Goal: Information Seeking & Learning: Learn about a topic

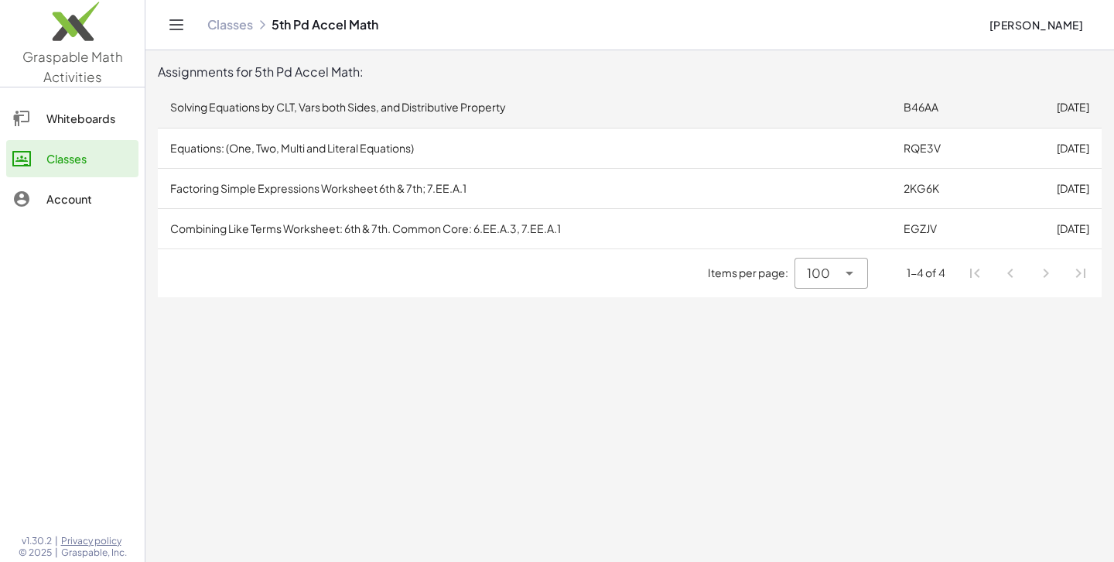
click at [809, 106] on td "Solving Equations by CLT, Vars both Sides, and Distributive Property" at bounding box center [525, 107] width 734 height 40
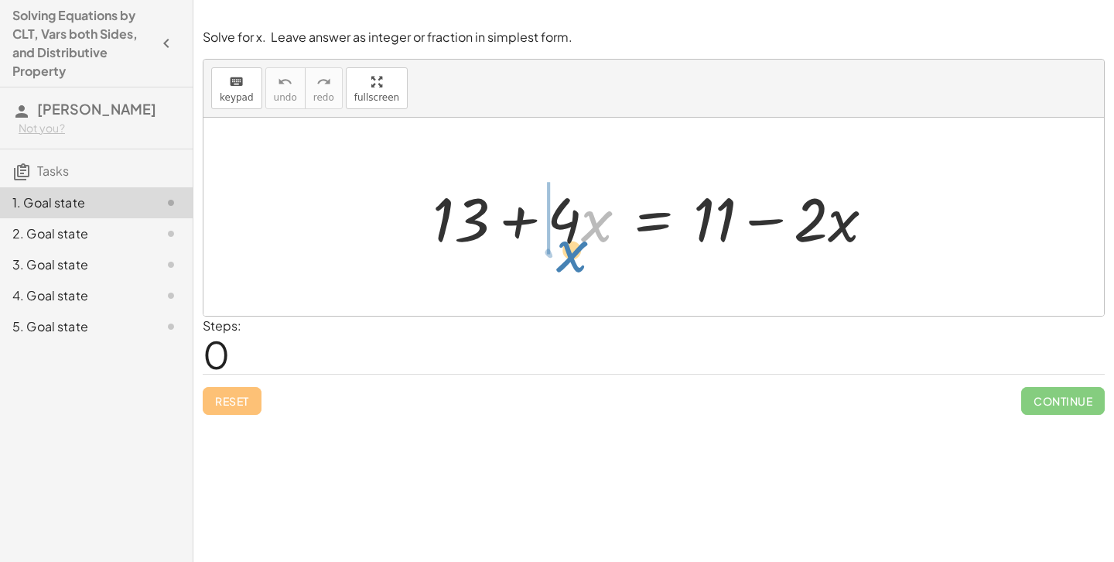
drag, startPoint x: 591, startPoint y: 227, endPoint x: 536, endPoint y: 234, distance: 56.3
click at [536, 234] on div at bounding box center [660, 217] width 470 height 80
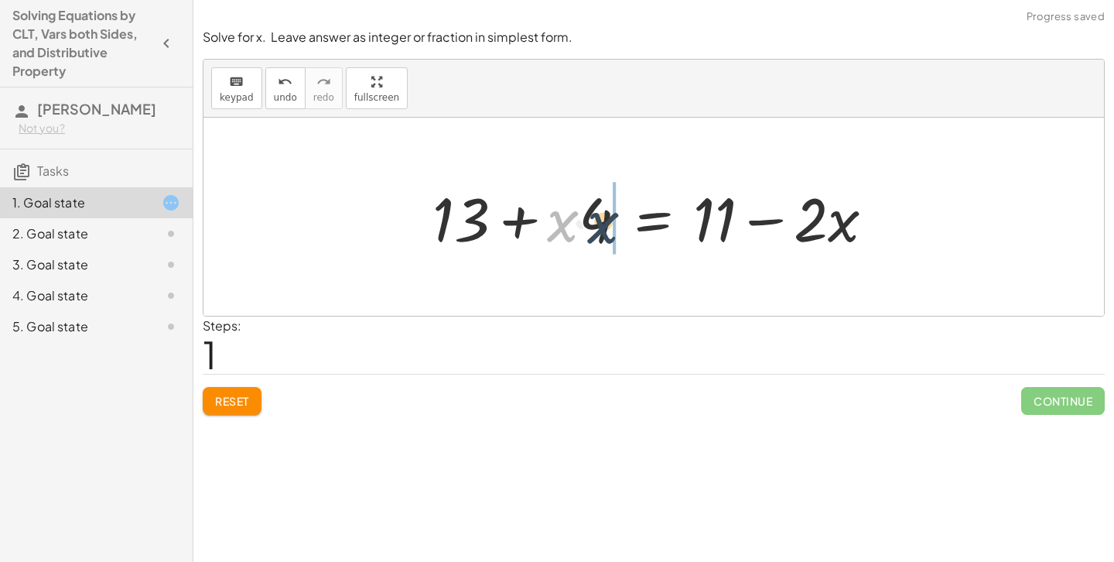
drag, startPoint x: 556, startPoint y: 235, endPoint x: 606, endPoint y: 232, distance: 49.6
click at [606, 232] on div at bounding box center [660, 217] width 470 height 80
click at [249, 395] on span "Reset" at bounding box center [232, 401] width 34 height 14
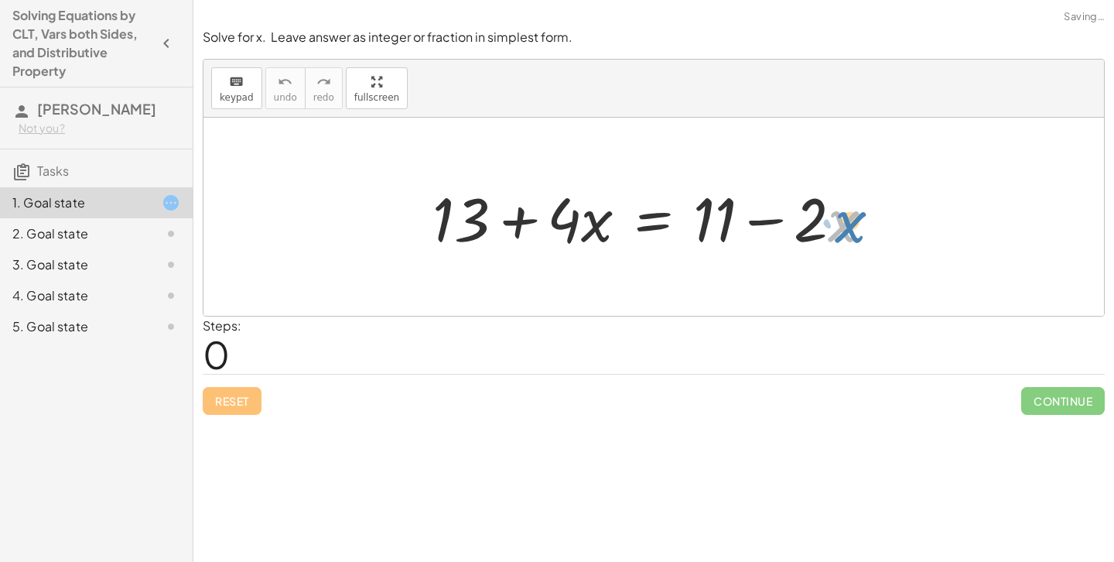
click at [833, 231] on div at bounding box center [660, 217] width 470 height 80
drag, startPoint x: 824, startPoint y: 224, endPoint x: 378, endPoint y: 230, distance: 446.6
click at [378, 231] on div "· 2 − · x + 13 + · 4 · x = + 11 − · 2 · x" at bounding box center [654, 217] width 901 height 198
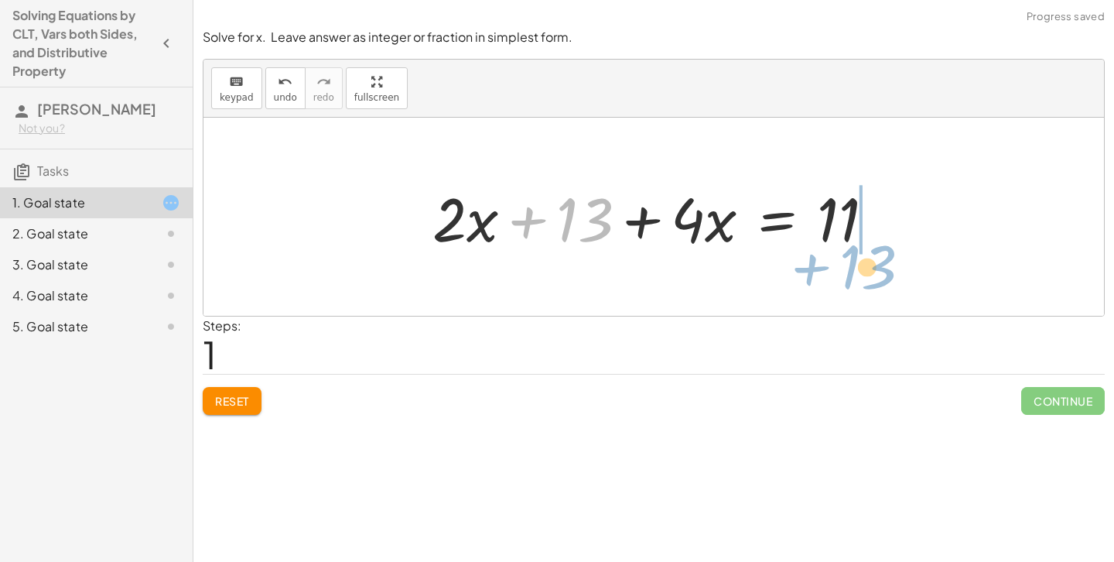
drag, startPoint x: 581, startPoint y: 209, endPoint x: 864, endPoint y: 229, distance: 284.0
click at [864, 229] on div at bounding box center [660, 217] width 470 height 80
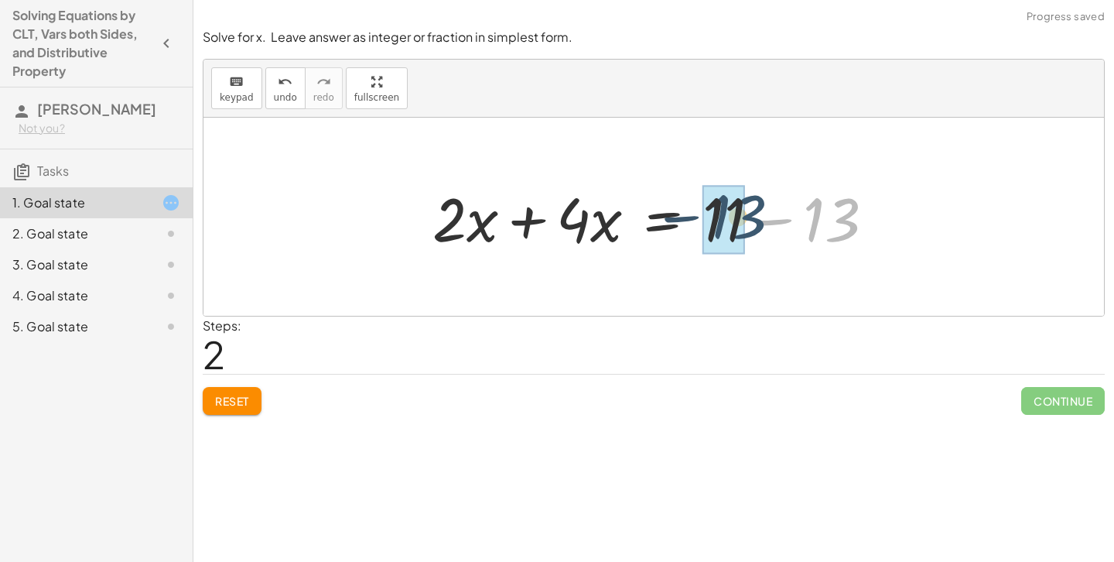
drag, startPoint x: 834, startPoint y: 223, endPoint x: 730, endPoint y: 221, distance: 104.5
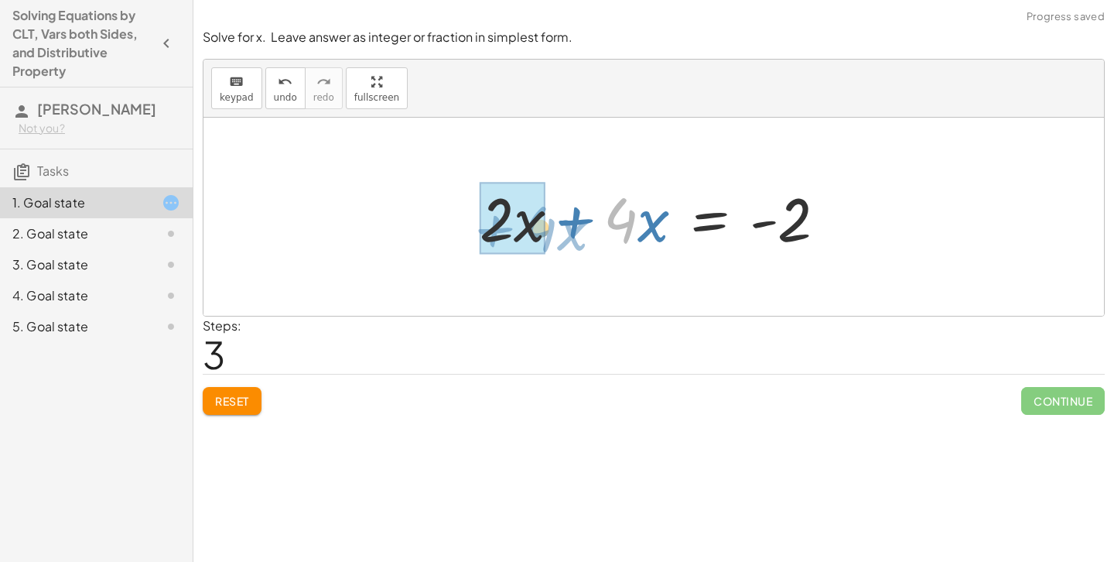
drag, startPoint x: 575, startPoint y: 228, endPoint x: 491, endPoint y: 237, distance: 84.9
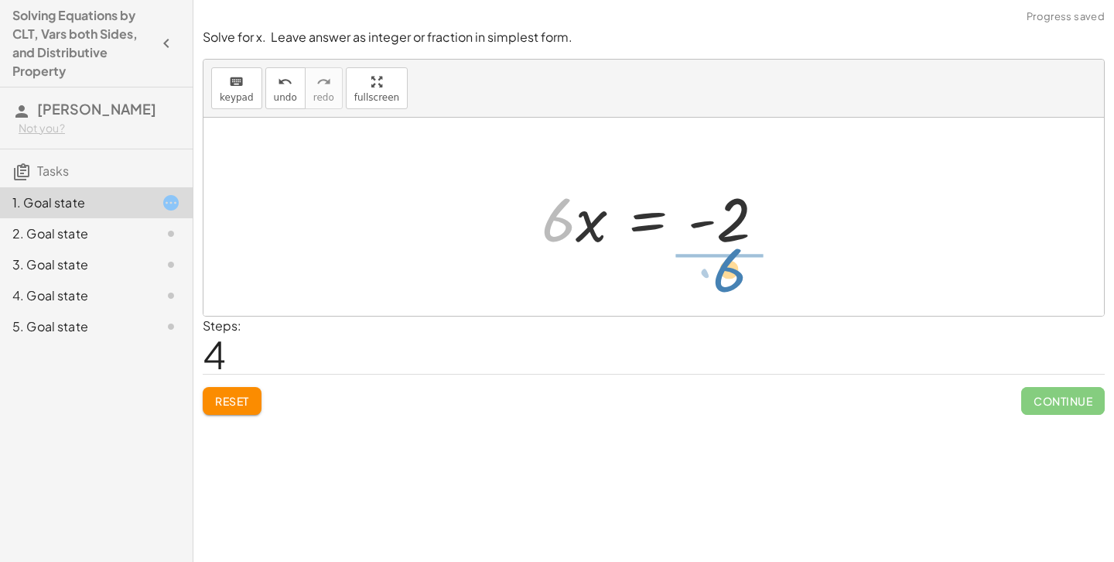
drag, startPoint x: 557, startPoint y: 228, endPoint x: 728, endPoint y: 276, distance: 177.8
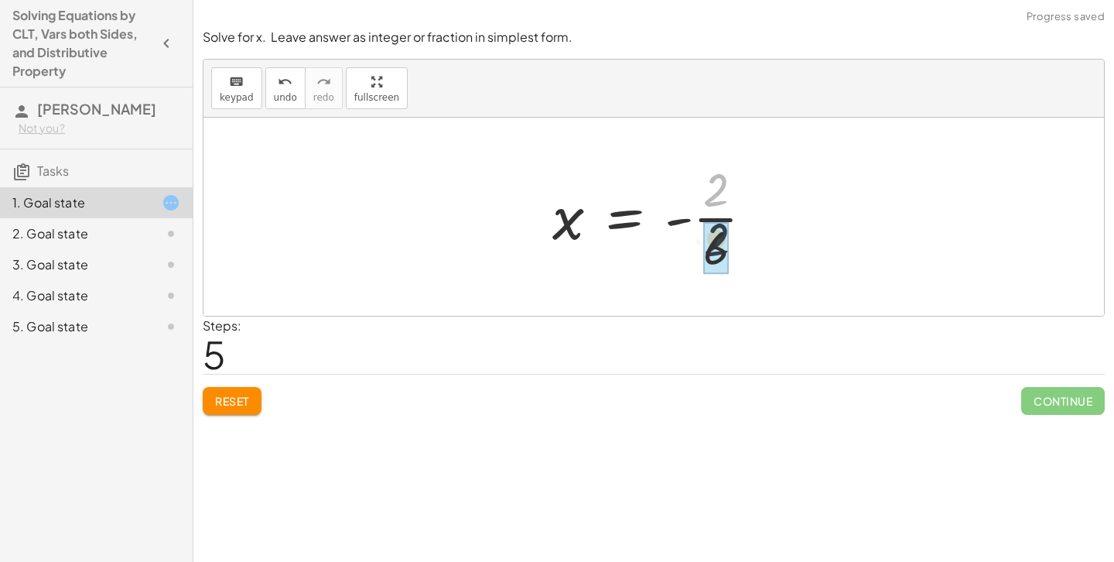
drag, startPoint x: 710, startPoint y: 192, endPoint x: 712, endPoint y: 251, distance: 58.8
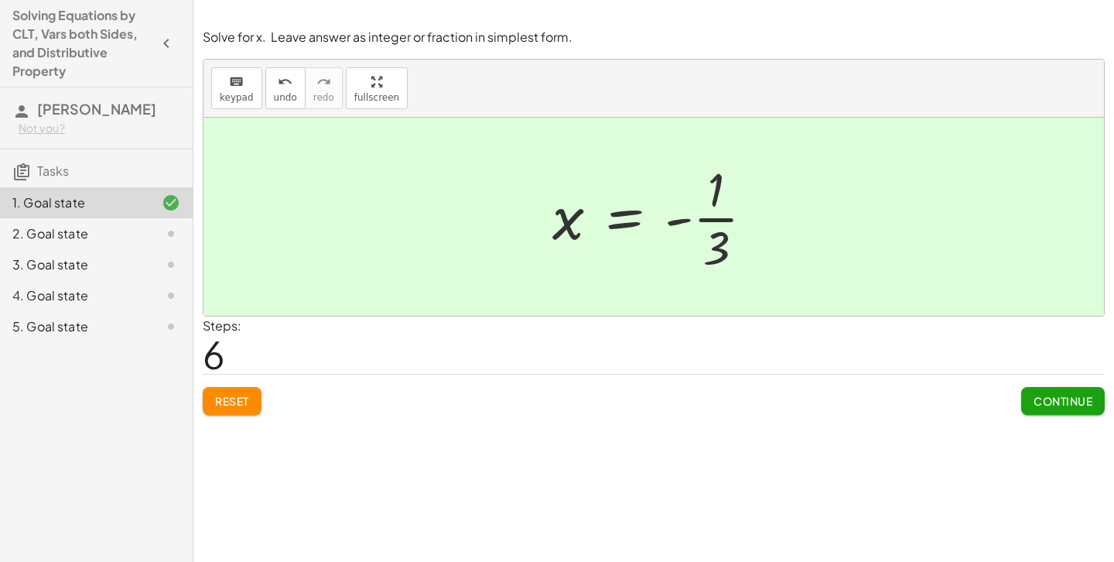
click at [1031, 402] on button "Continue" at bounding box center [1064, 401] width 84 height 28
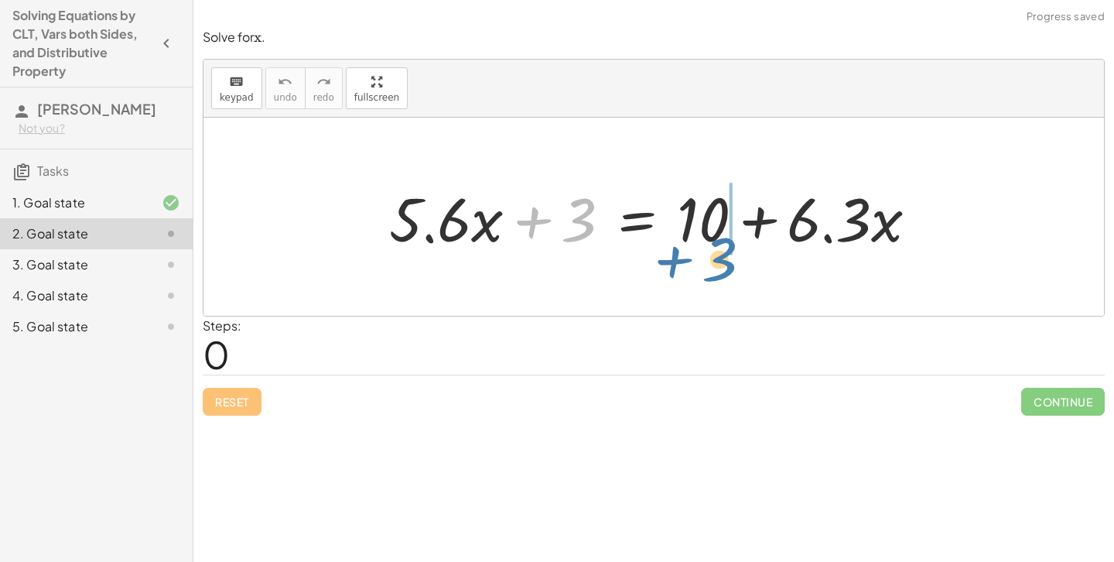
drag, startPoint x: 571, startPoint y: 207, endPoint x: 712, endPoint y: 238, distance: 144.2
click at [712, 238] on div at bounding box center [660, 217] width 556 height 80
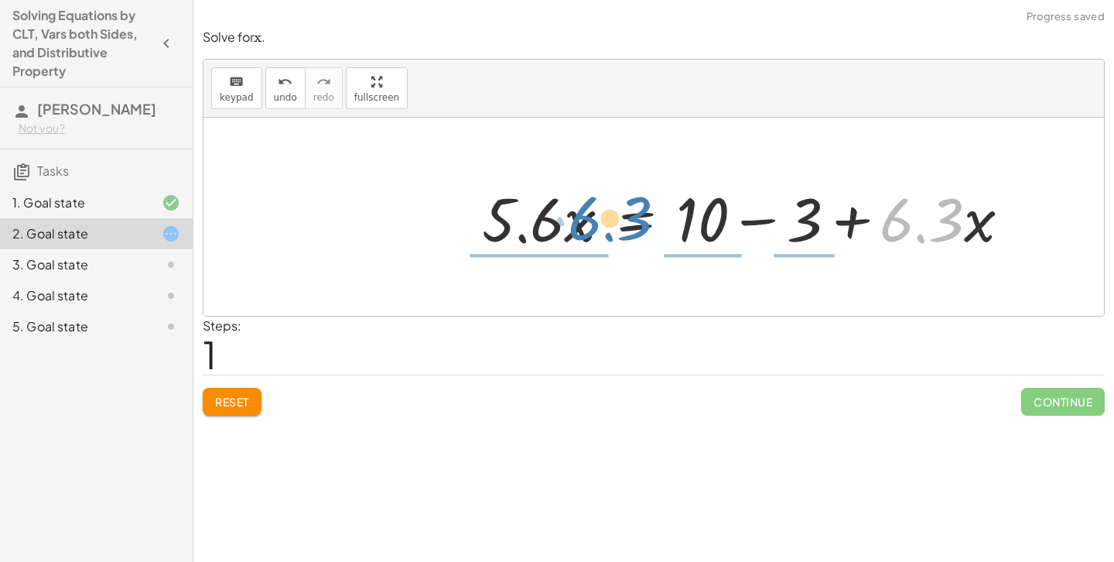
drag, startPoint x: 951, startPoint y: 231, endPoint x: 638, endPoint y: 231, distance: 312.7
click at [638, 231] on div at bounding box center [752, 217] width 556 height 80
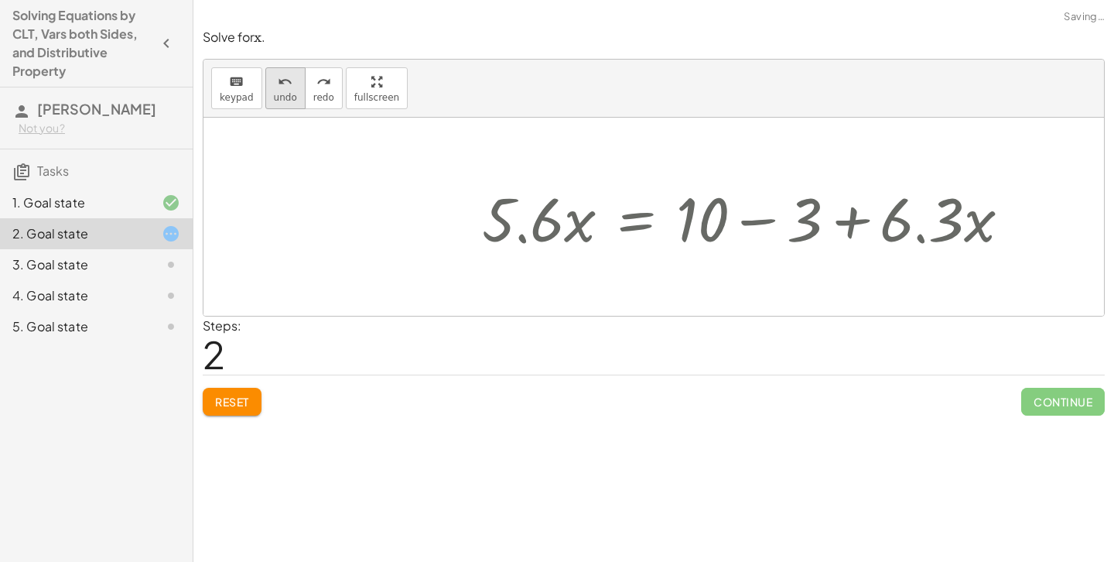
click at [294, 101] on button "undo undo" at bounding box center [285, 88] width 40 height 42
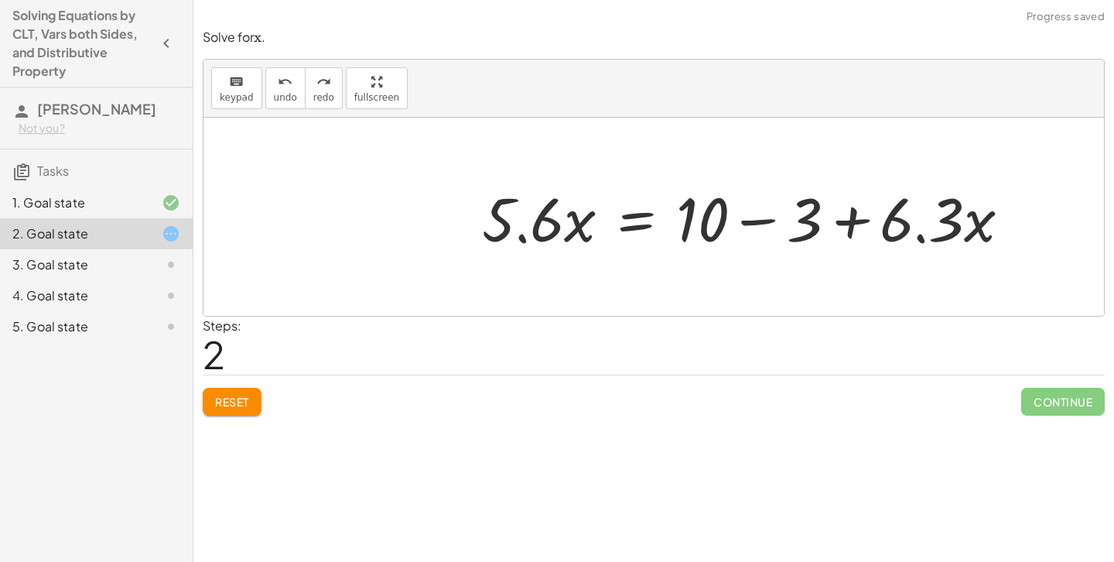
click at [239, 405] on span "Reset" at bounding box center [232, 402] width 34 height 14
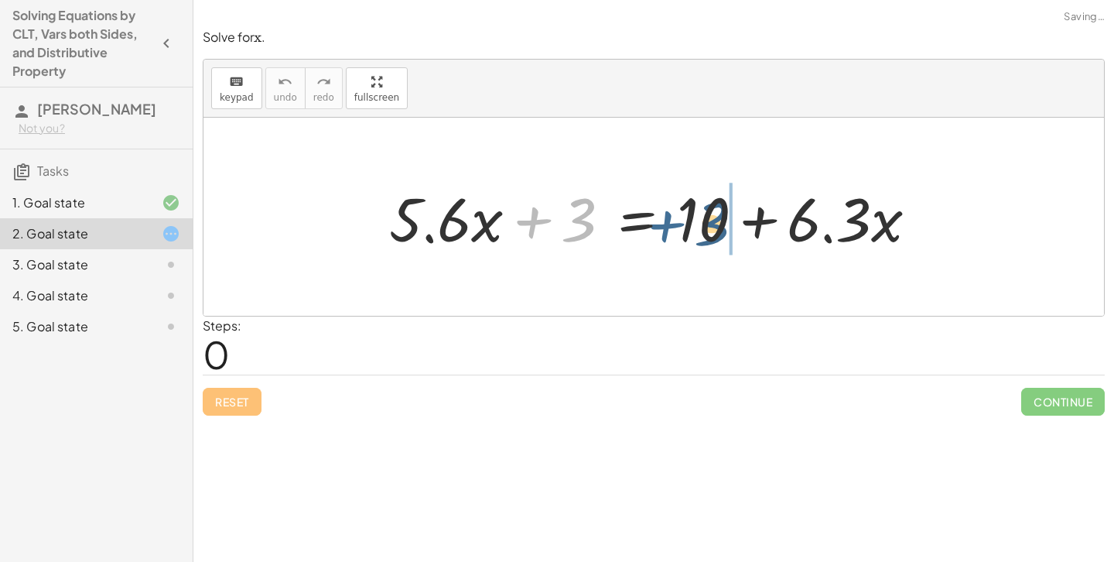
drag, startPoint x: 560, startPoint y: 207, endPoint x: 697, endPoint y: 214, distance: 137.2
click at [697, 214] on div at bounding box center [660, 217] width 556 height 80
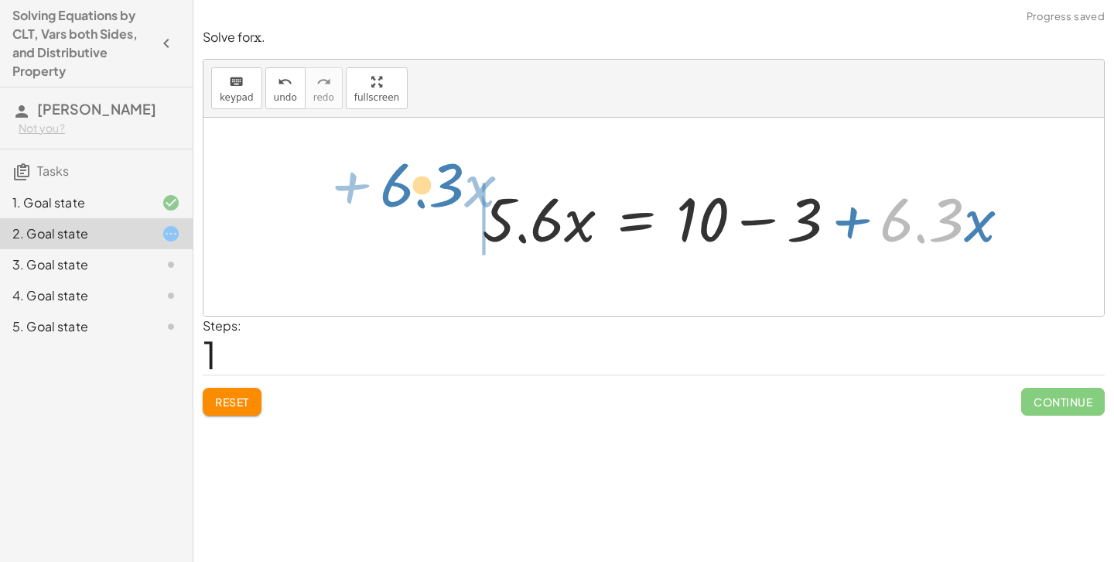
drag, startPoint x: 922, startPoint y: 223, endPoint x: 412, endPoint y: 203, distance: 510.4
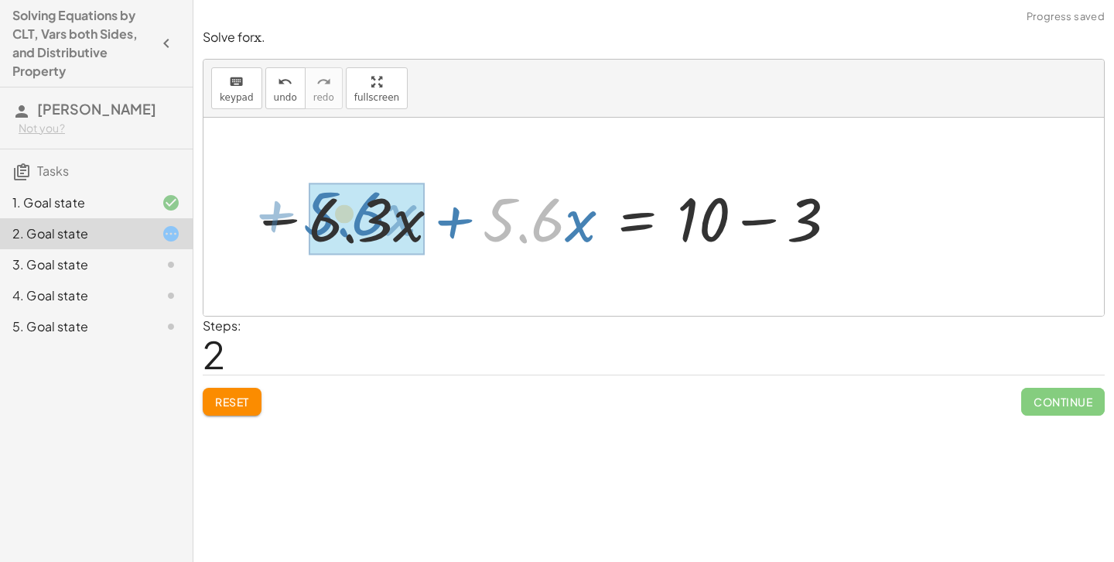
drag, startPoint x: 554, startPoint y: 228, endPoint x: 375, endPoint y: 218, distance: 179.8
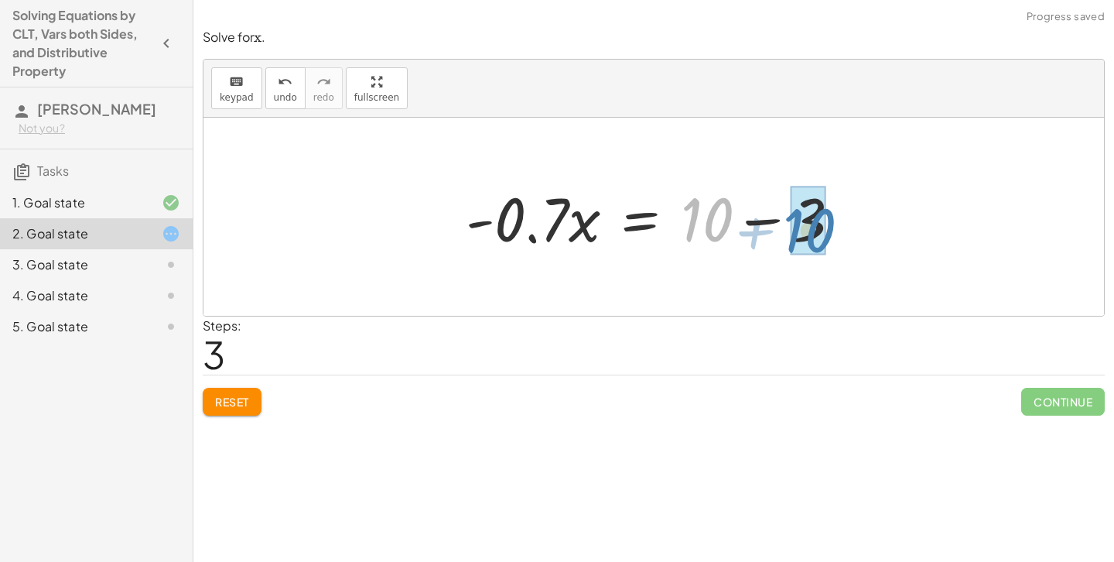
drag, startPoint x: 699, startPoint y: 226, endPoint x: 796, endPoint y: 234, distance: 97.9
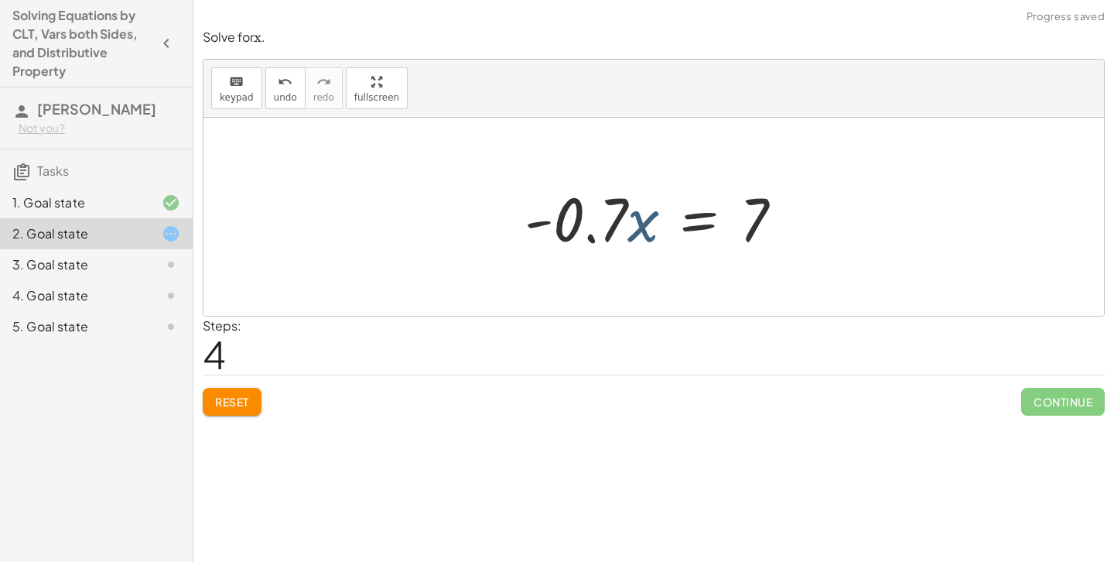
click at [642, 222] on div at bounding box center [660, 217] width 286 height 80
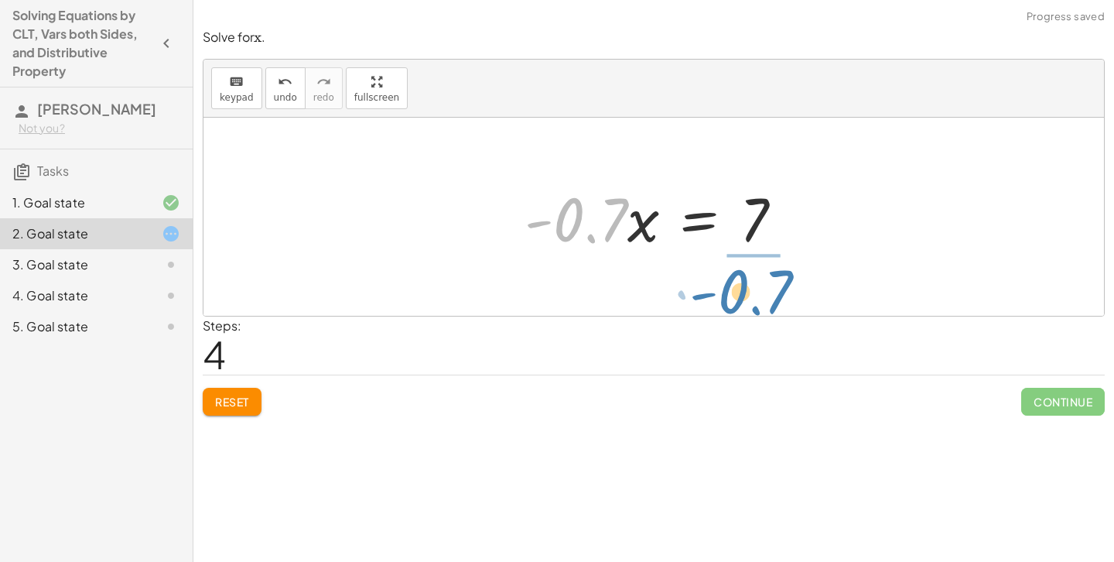
drag, startPoint x: 585, startPoint y: 219, endPoint x: 758, endPoint y: 271, distance: 180.2
click at [758, 271] on div "+ · 5.6 · x + 3 = + 10 + · 6.3 · x · 5.6 · x = + 10 − 3 + · 6.3 · x − · 6.3 · x…" at bounding box center [654, 217] width 901 height 198
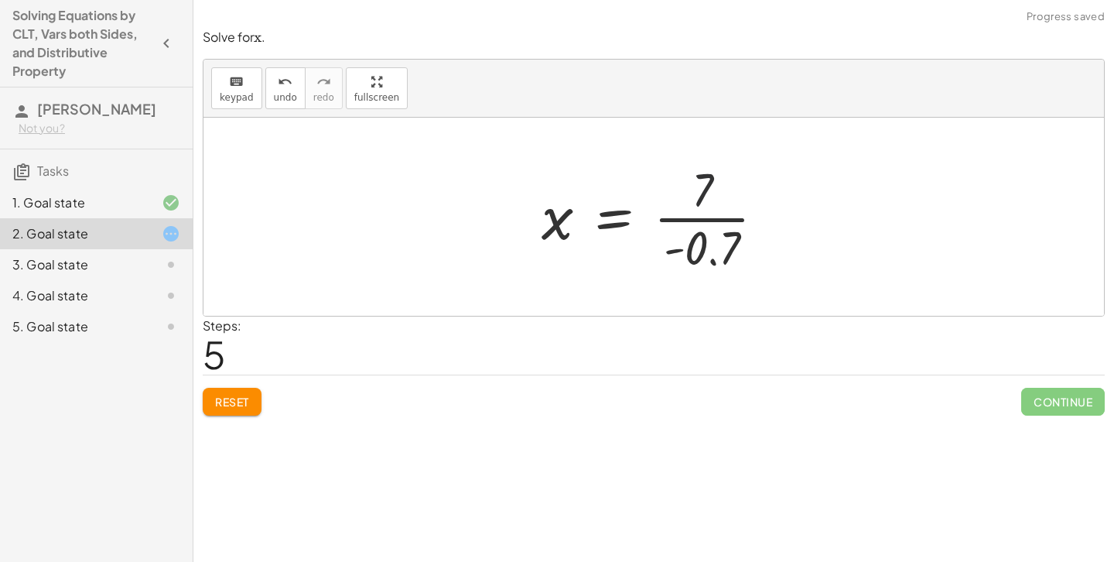
click at [793, 183] on div "+ · 5.6 · x + 3 = + 10 + · 6.3 · x · 5.6 · x = + 10 − 3 + · 6.3 · x − · 6.3 · x…" at bounding box center [654, 217] width 901 height 198
drag, startPoint x: 688, startPoint y: 181, endPoint x: 692, endPoint y: 227, distance: 45.8
drag, startPoint x: 700, startPoint y: 205, endPoint x: 701, endPoint y: 215, distance: 10.1
click at [697, 217] on div at bounding box center [659, 216] width 246 height 119
drag, startPoint x: 700, startPoint y: 252, endPoint x: 697, endPoint y: 205, distance: 46.5
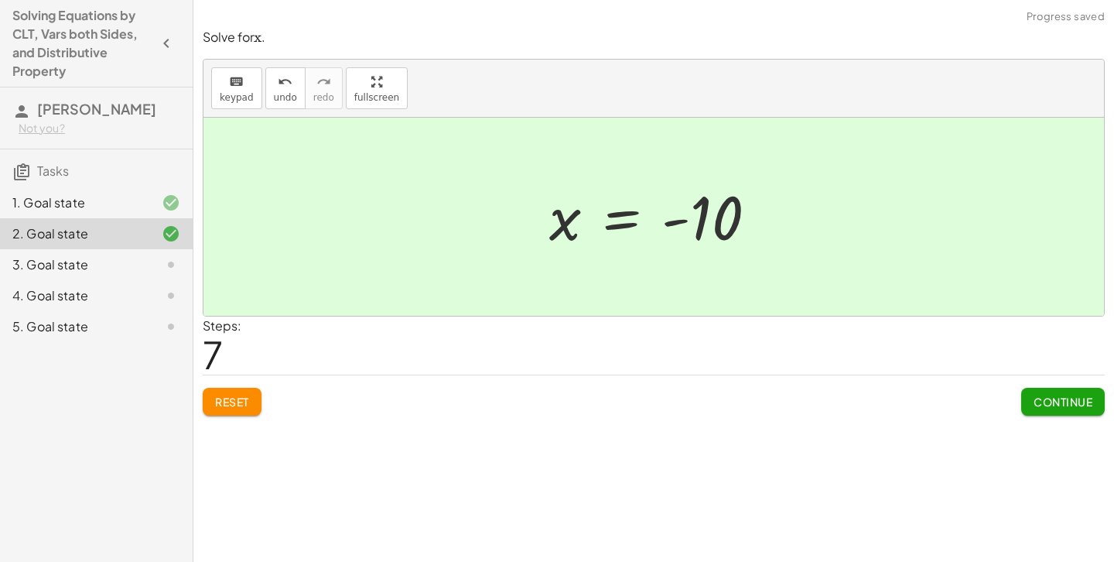
click at [1078, 409] on button "Continue" at bounding box center [1064, 402] width 84 height 28
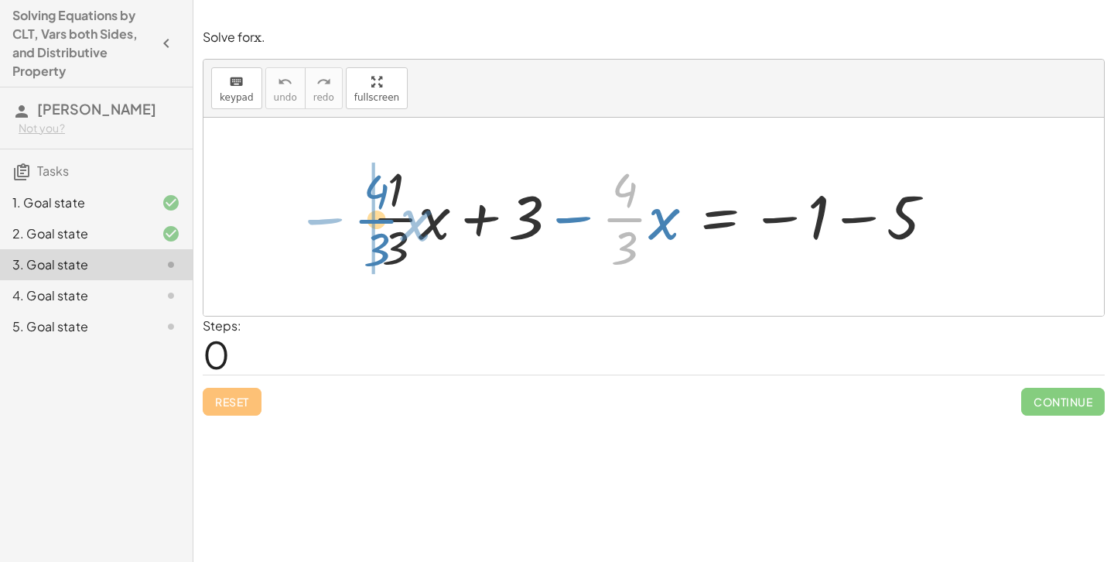
drag, startPoint x: 638, startPoint y: 221, endPoint x: 389, endPoint y: 223, distance: 249.2
click at [389, 223] on div at bounding box center [660, 216] width 590 height 119
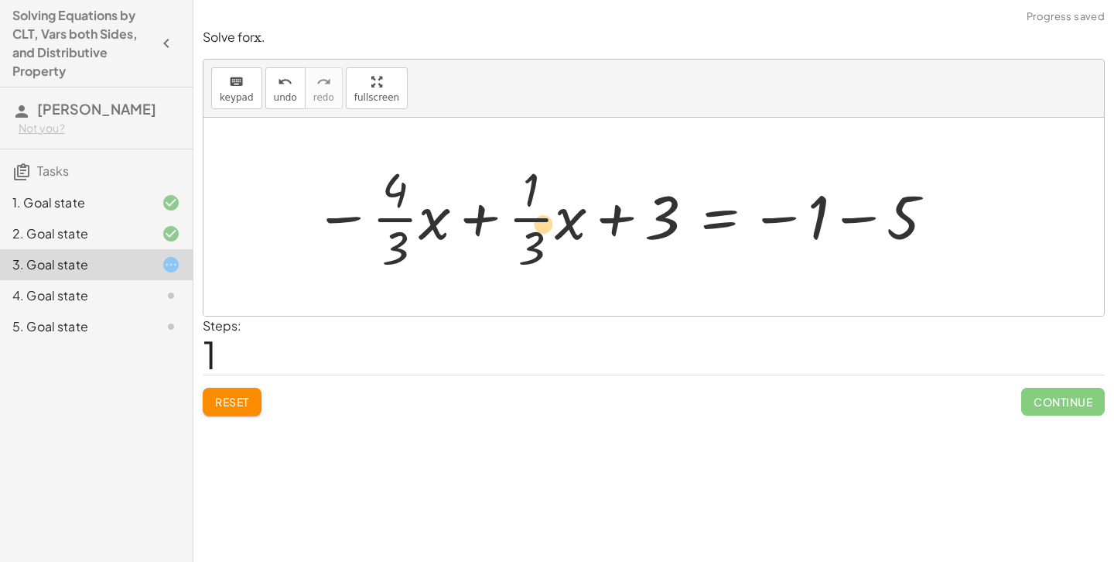
drag, startPoint x: 538, startPoint y: 222, endPoint x: 555, endPoint y: 229, distance: 18.4
click at [555, 229] on div at bounding box center [625, 216] width 638 height 119
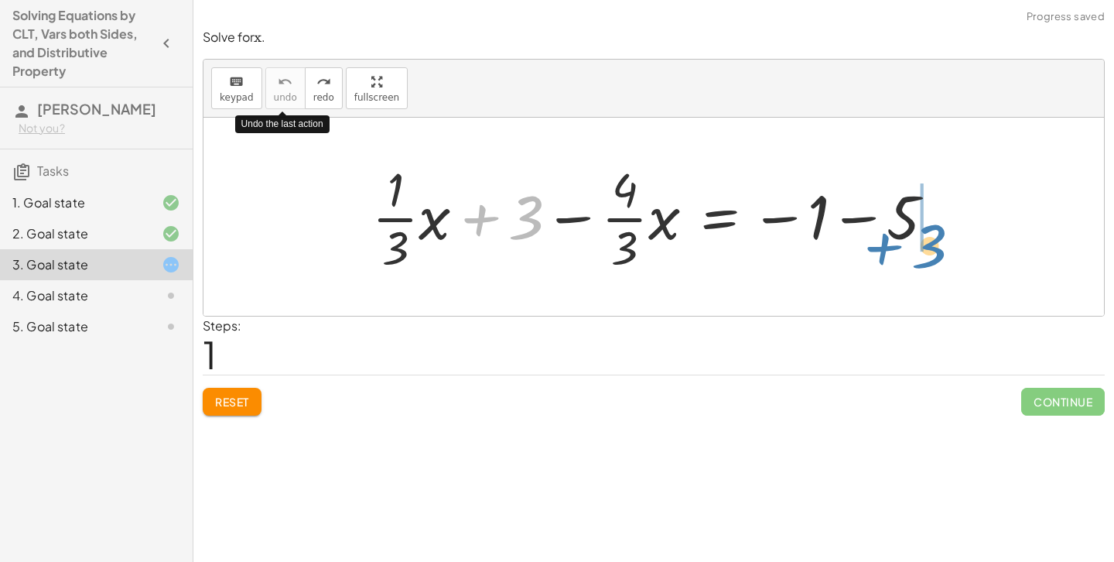
drag, startPoint x: 517, startPoint y: 211, endPoint x: 916, endPoint y: 236, distance: 399.3
click at [916, 236] on div at bounding box center [660, 216] width 590 height 119
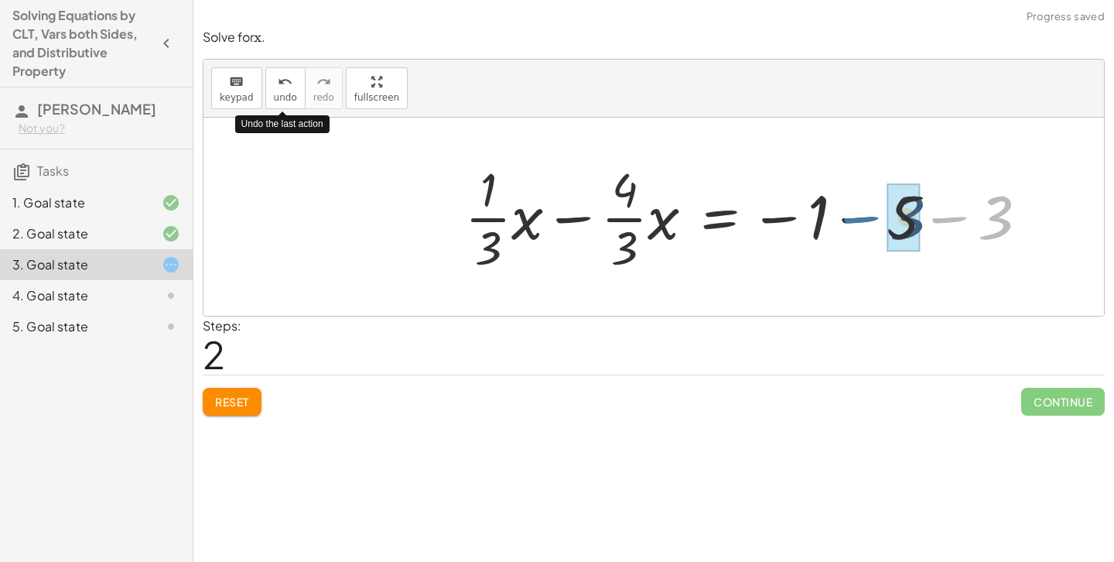
drag, startPoint x: 976, startPoint y: 217, endPoint x: 888, endPoint y: 216, distance: 88.2
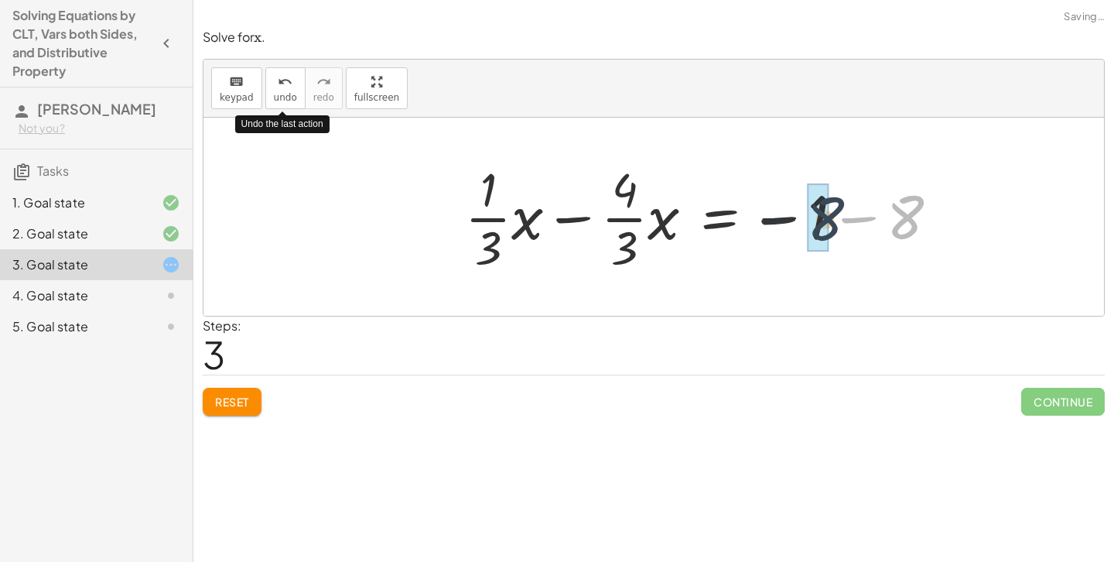
drag, startPoint x: 892, startPoint y: 220, endPoint x: 805, endPoint y: 221, distance: 87.5
click at [805, 221] on div at bounding box center [707, 216] width 501 height 119
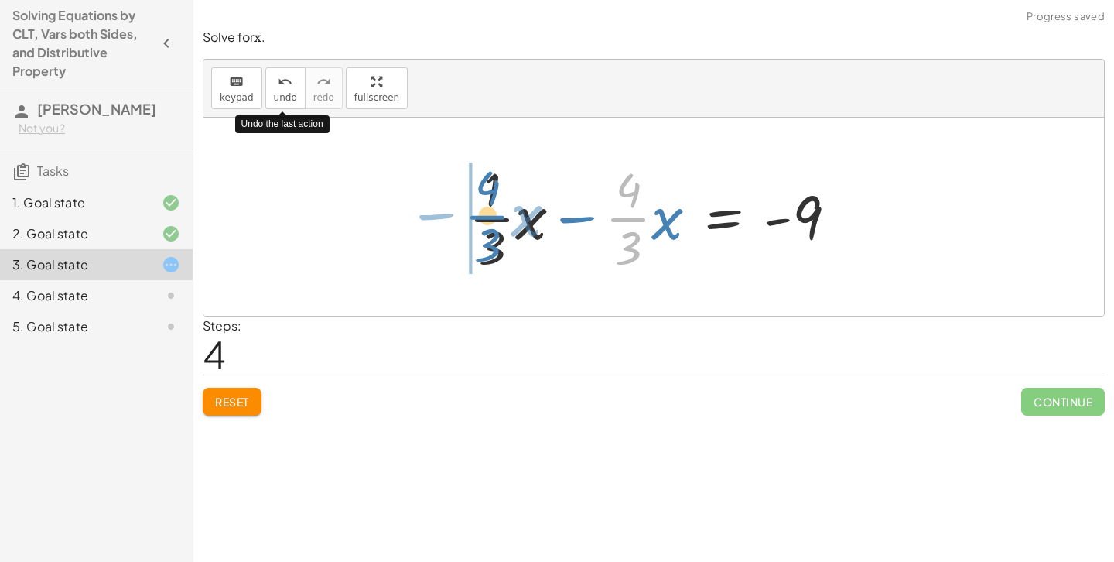
drag, startPoint x: 634, startPoint y: 229, endPoint x: 492, endPoint y: 227, distance: 141.6
click at [492, 227] on div at bounding box center [659, 216] width 396 height 119
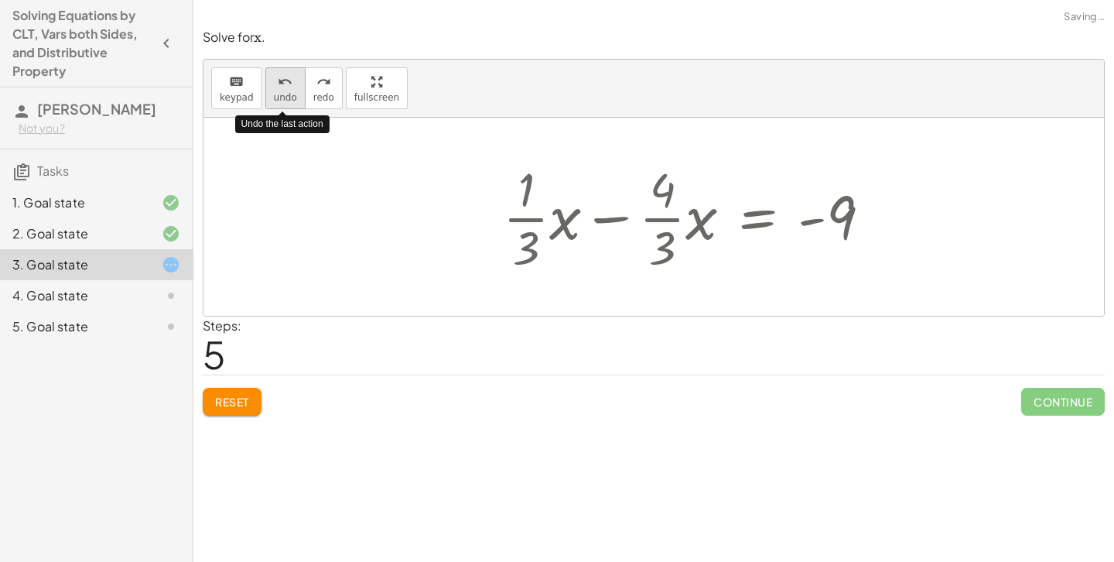
click at [284, 92] on span "undo" at bounding box center [285, 97] width 23 height 11
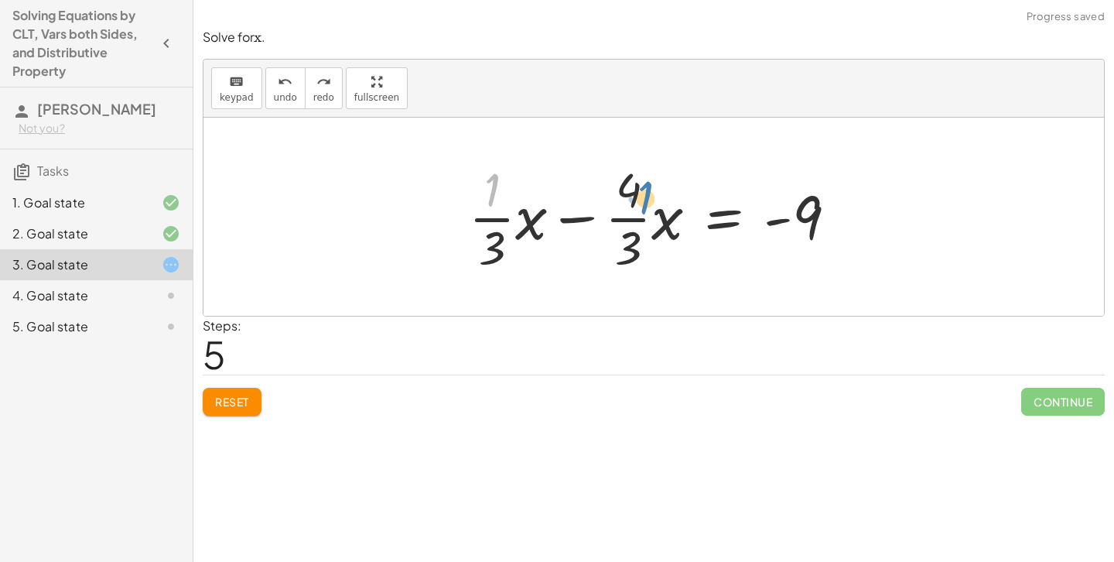
drag, startPoint x: 487, startPoint y: 191, endPoint x: 642, endPoint y: 197, distance: 155.7
click at [642, 197] on div at bounding box center [659, 216] width 396 height 119
drag, startPoint x: 631, startPoint y: 186, endPoint x: 631, endPoint y: 239, distance: 53.4
click at [631, 239] on div at bounding box center [659, 216] width 396 height 119
drag, startPoint x: 529, startPoint y: 217, endPoint x: 659, endPoint y: 213, distance: 129.3
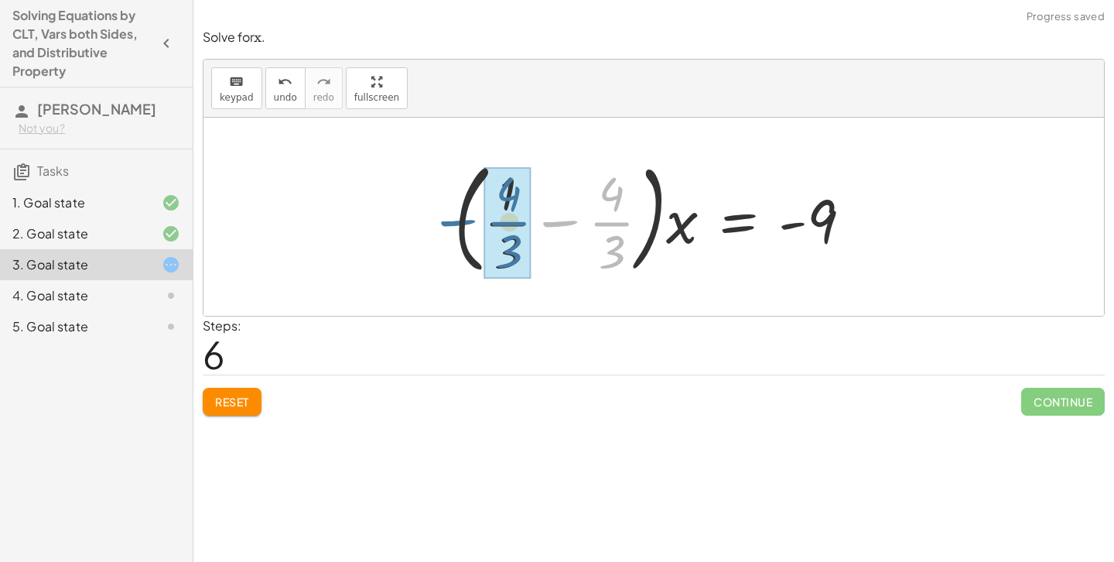
drag, startPoint x: 631, startPoint y: 221, endPoint x: 524, endPoint y: 217, distance: 106.9
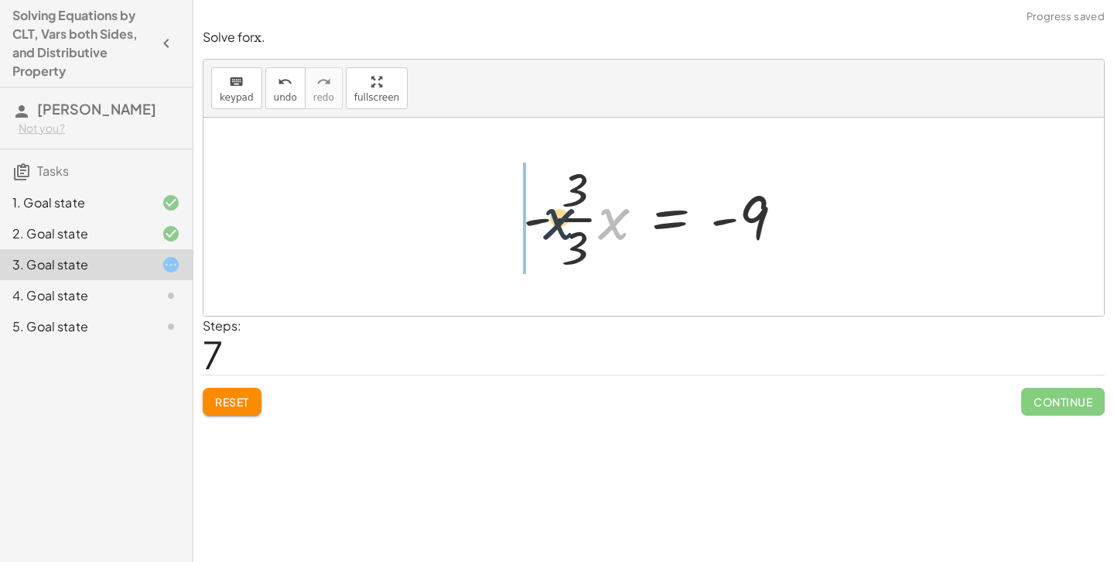
drag, startPoint x: 620, startPoint y: 218, endPoint x: 560, endPoint y: 217, distance: 60.4
click at [560, 217] on div at bounding box center [659, 216] width 289 height 119
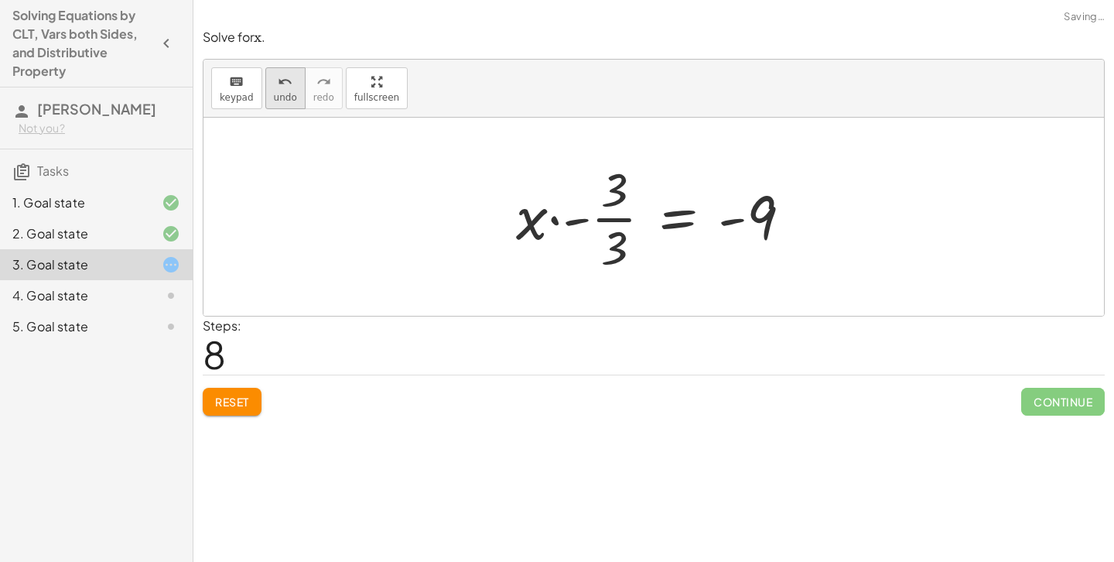
click at [282, 93] on span "undo" at bounding box center [285, 97] width 23 height 11
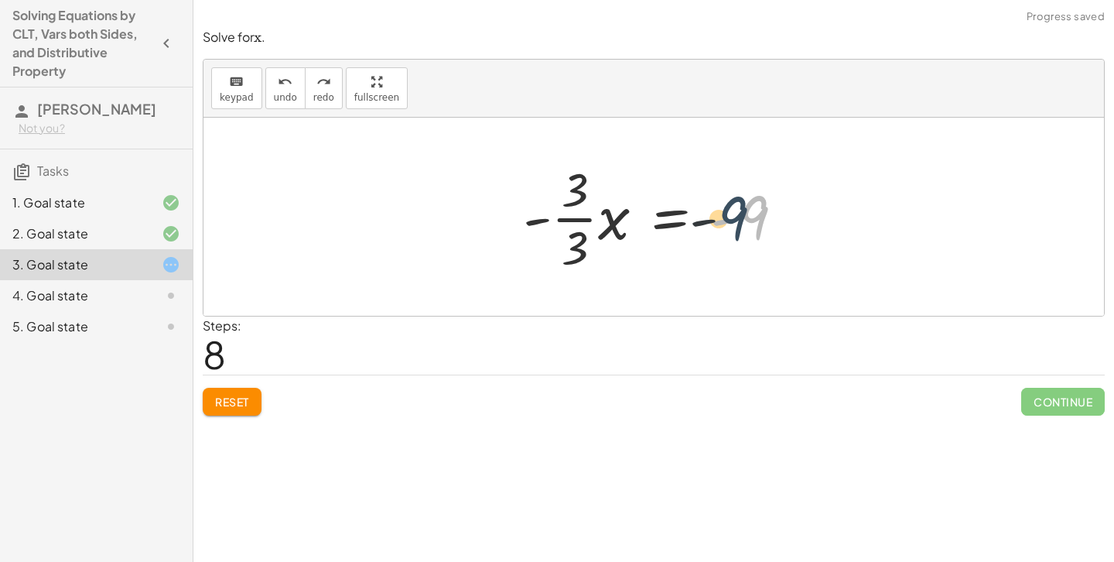
drag, startPoint x: 759, startPoint y: 221, endPoint x: 751, endPoint y: 218, distance: 8.8
click at [751, 218] on div at bounding box center [659, 216] width 289 height 119
drag, startPoint x: 574, startPoint y: 187, endPoint x: 573, endPoint y: 247, distance: 60.4
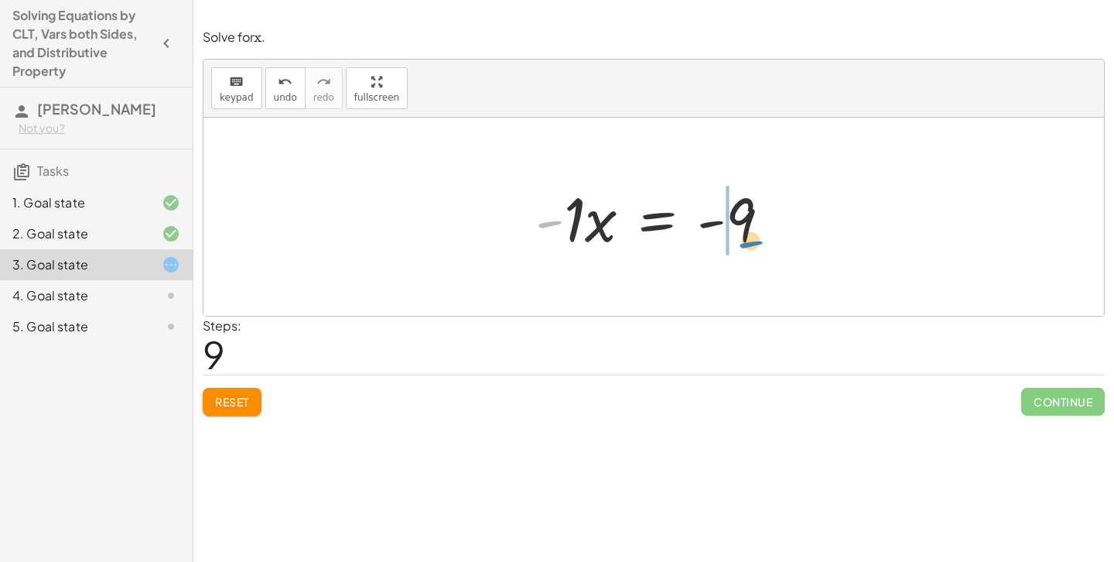
drag, startPoint x: 552, startPoint y: 225, endPoint x: 750, endPoint y: 245, distance: 199.1
click at [750, 245] on div at bounding box center [659, 217] width 263 height 80
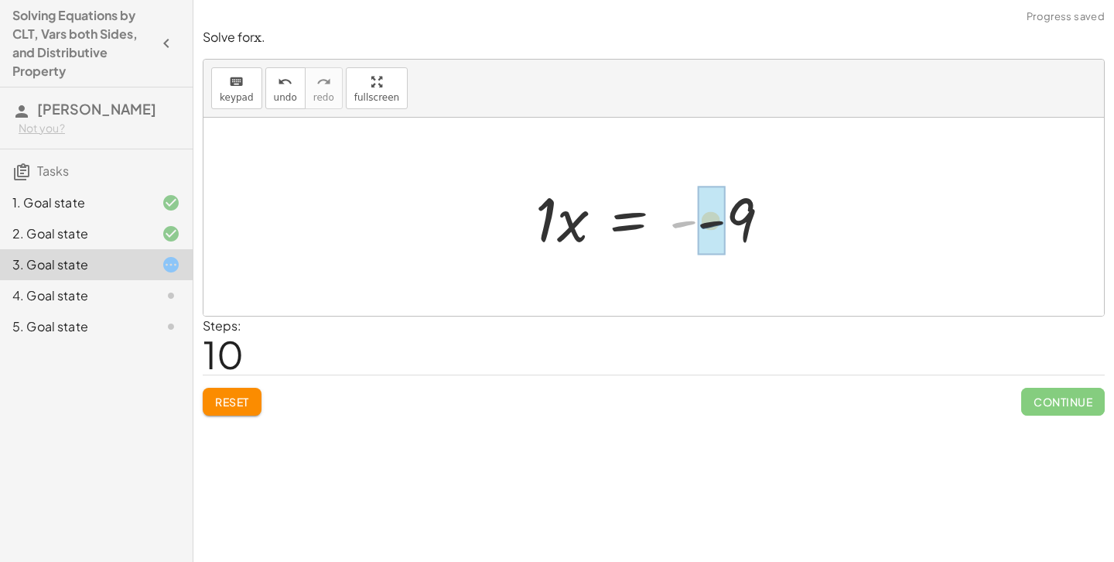
drag, startPoint x: 683, startPoint y: 224, endPoint x: 714, endPoint y: 222, distance: 31.0
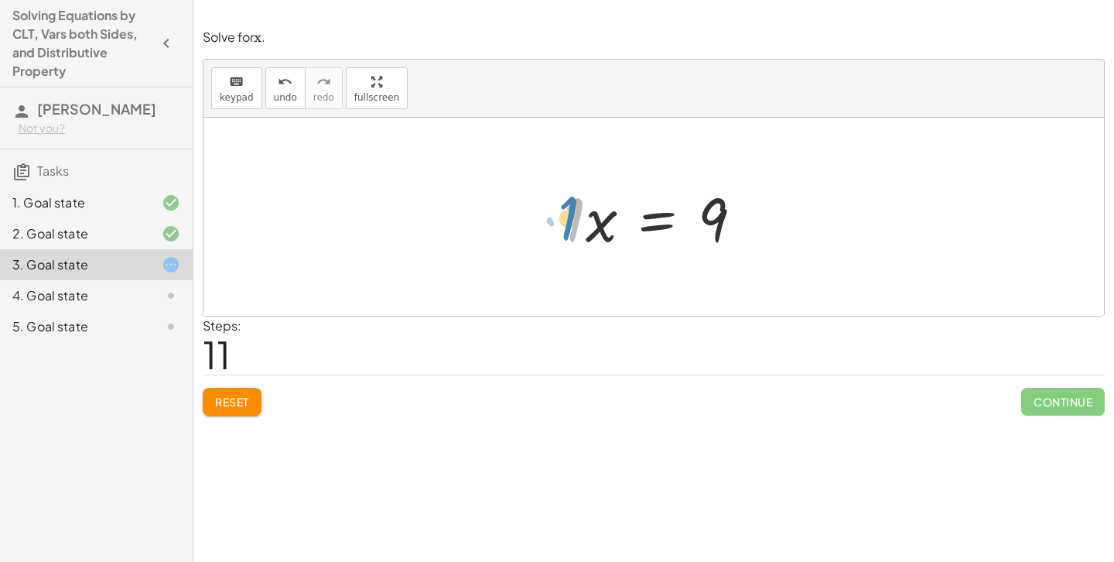
click at [584, 217] on div at bounding box center [659, 217] width 207 height 80
drag, startPoint x: 598, startPoint y: 224, endPoint x: 560, endPoint y: 218, distance: 38.3
click at [560, 218] on div at bounding box center [659, 217] width 207 height 80
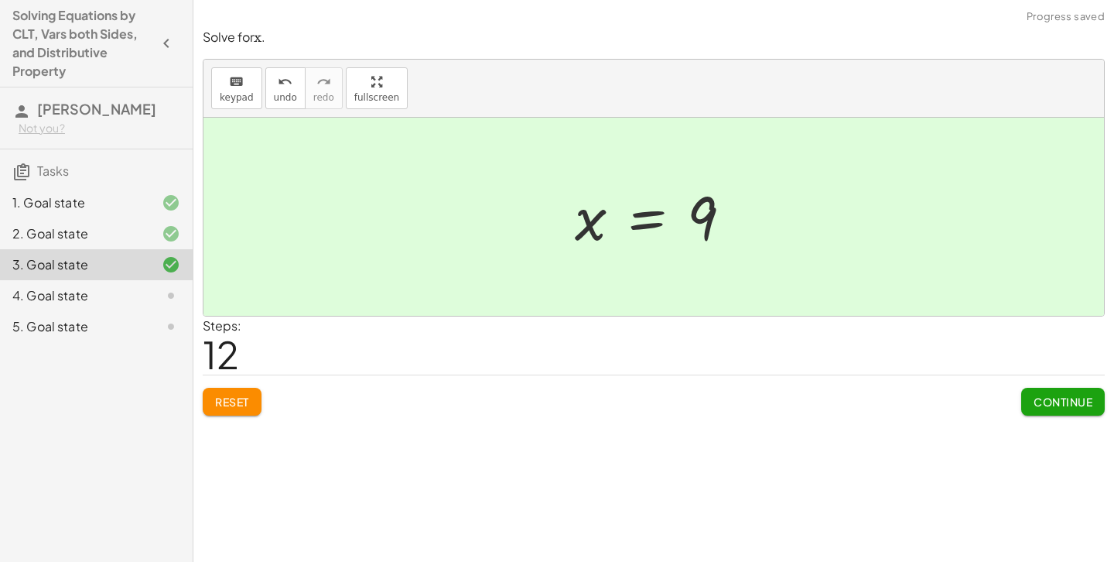
click at [1034, 398] on span "Continue" at bounding box center [1063, 402] width 59 height 14
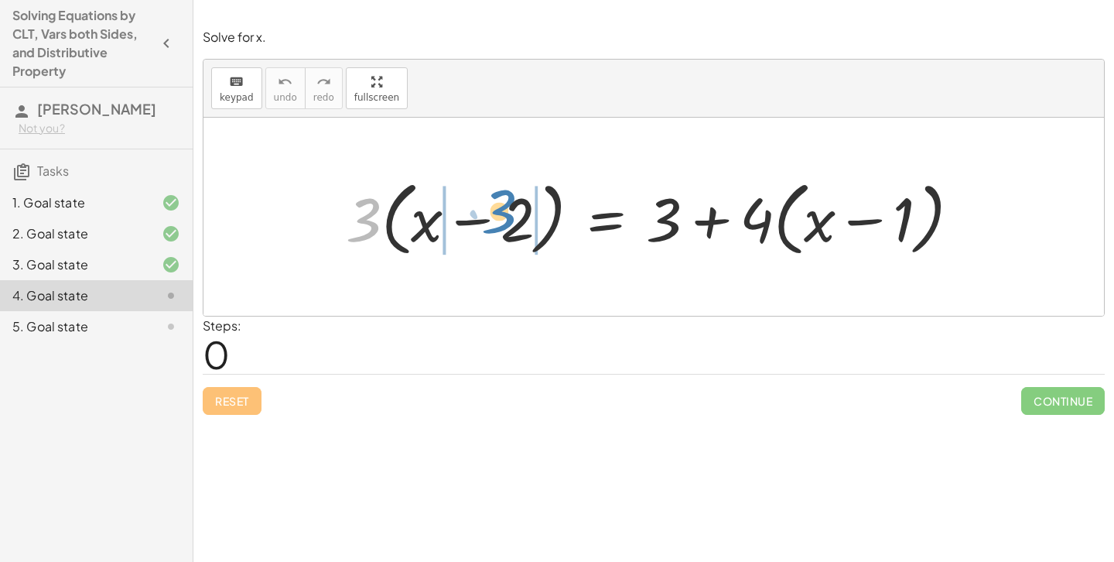
drag, startPoint x: 344, startPoint y: 217, endPoint x: 477, endPoint y: 213, distance: 132.4
click at [477, 213] on div at bounding box center [659, 217] width 642 height 89
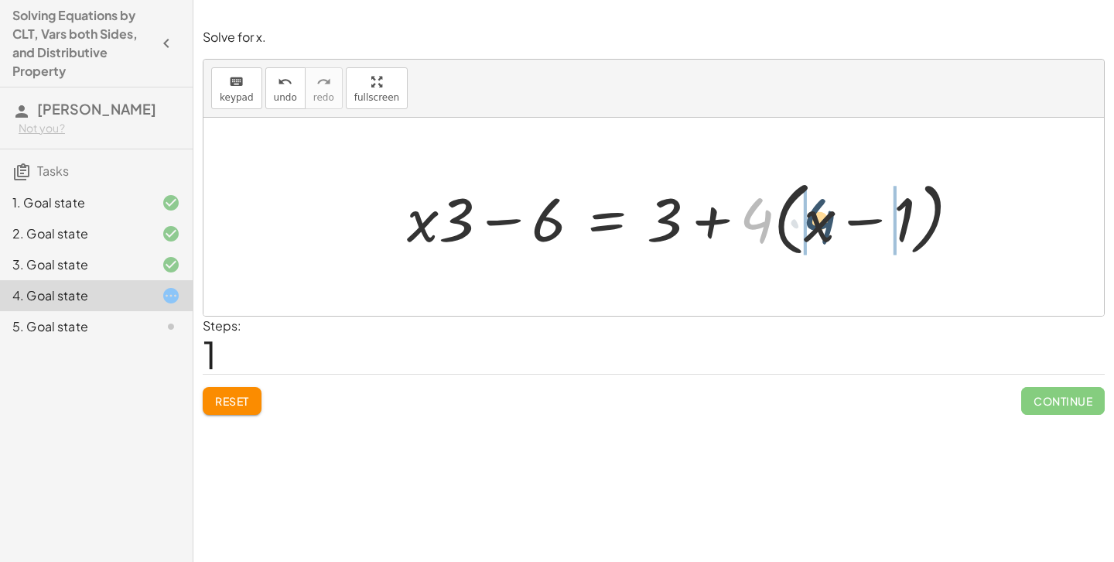
drag, startPoint x: 758, startPoint y: 224, endPoint x: 820, endPoint y: 220, distance: 62.0
click at [820, 220] on div at bounding box center [690, 217] width 582 height 89
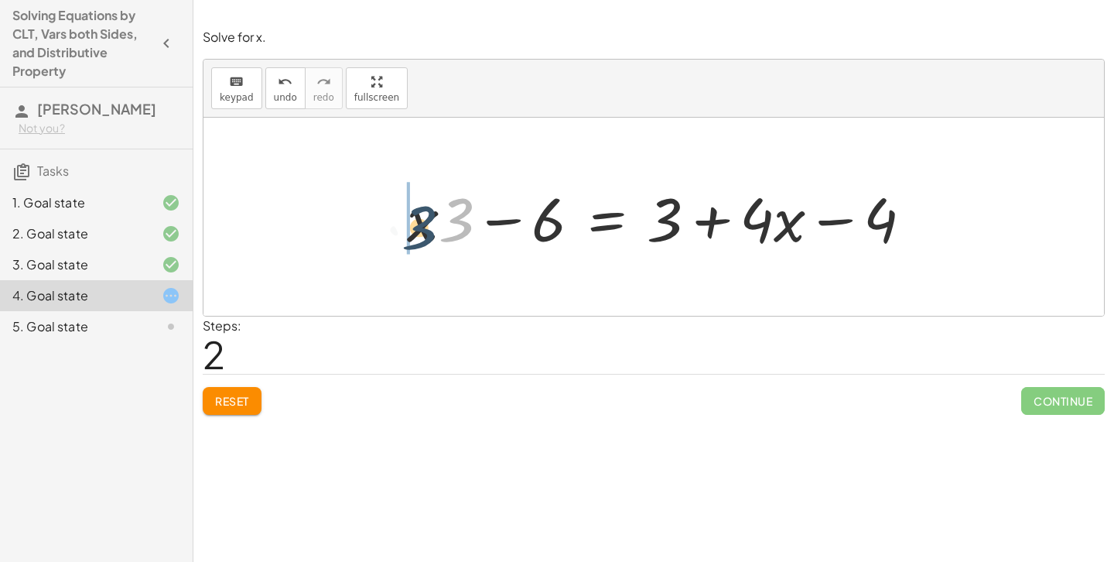
drag, startPoint x: 458, startPoint y: 229, endPoint x: 401, endPoint y: 233, distance: 57.4
click at [401, 233] on div at bounding box center [665, 217] width 533 height 80
click at [775, 218] on div at bounding box center [665, 217] width 533 height 80
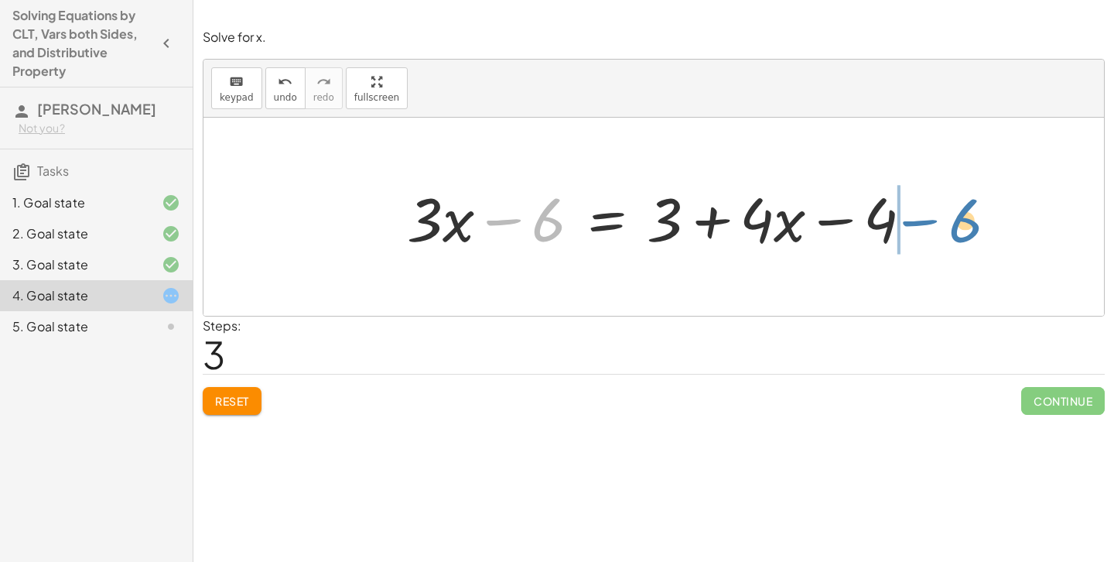
drag, startPoint x: 539, startPoint y: 217, endPoint x: 955, endPoint y: 214, distance: 416.4
click at [955, 215] on div "· 3 · ( + x − 2 ) = + 3 + · 4 · ( + x − 1 ) + · x · 3 − · 2 · 3 = + 3 + · 4 · (…" at bounding box center [654, 217] width 901 height 198
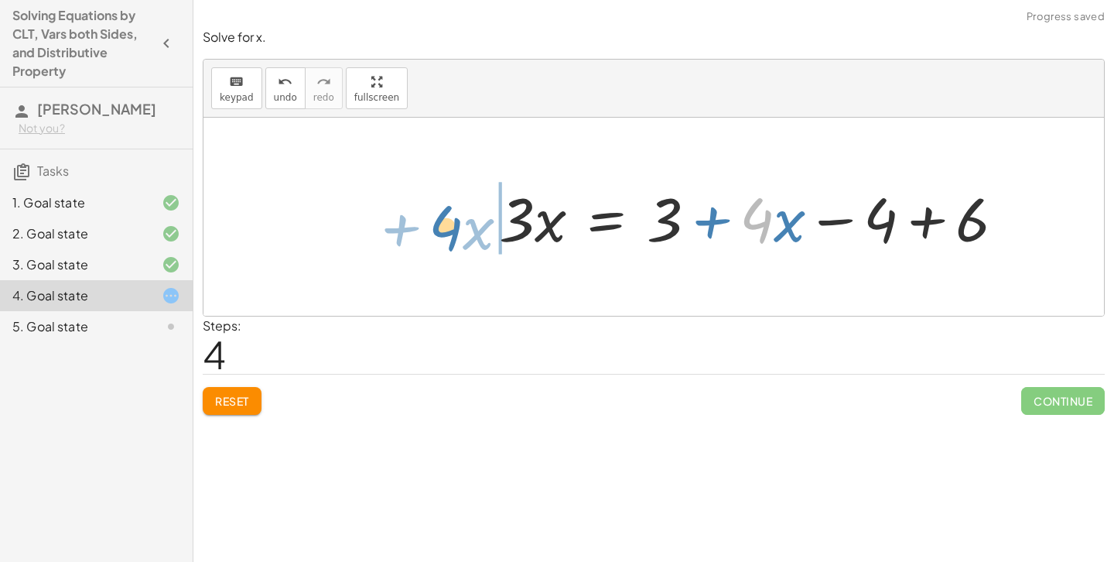
drag, startPoint x: 765, startPoint y: 218, endPoint x: 447, endPoint y: 215, distance: 318.9
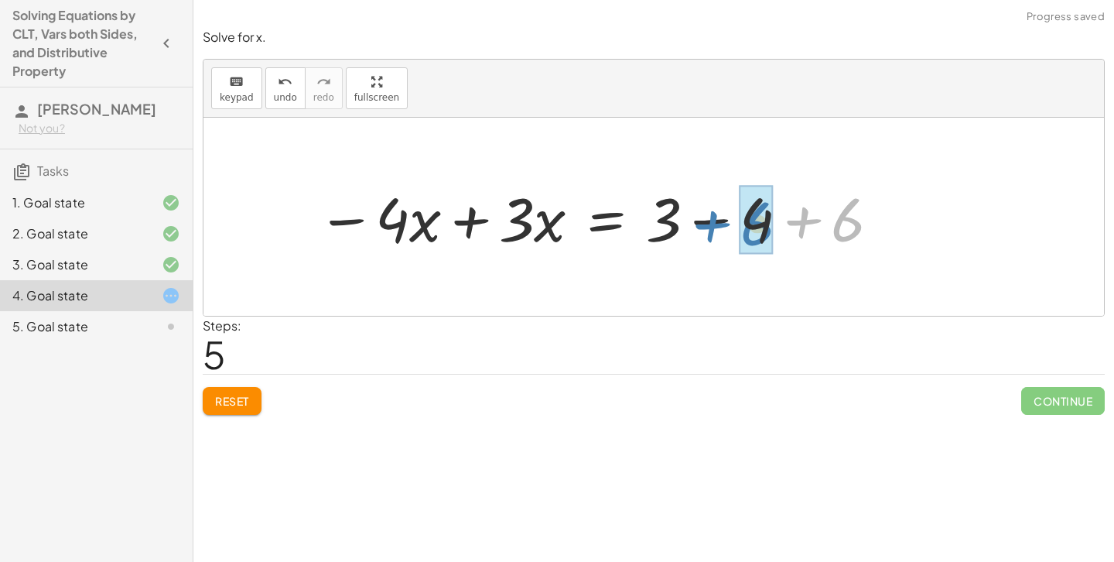
drag, startPoint x: 853, startPoint y: 222, endPoint x: 759, endPoint y: 223, distance: 93.6
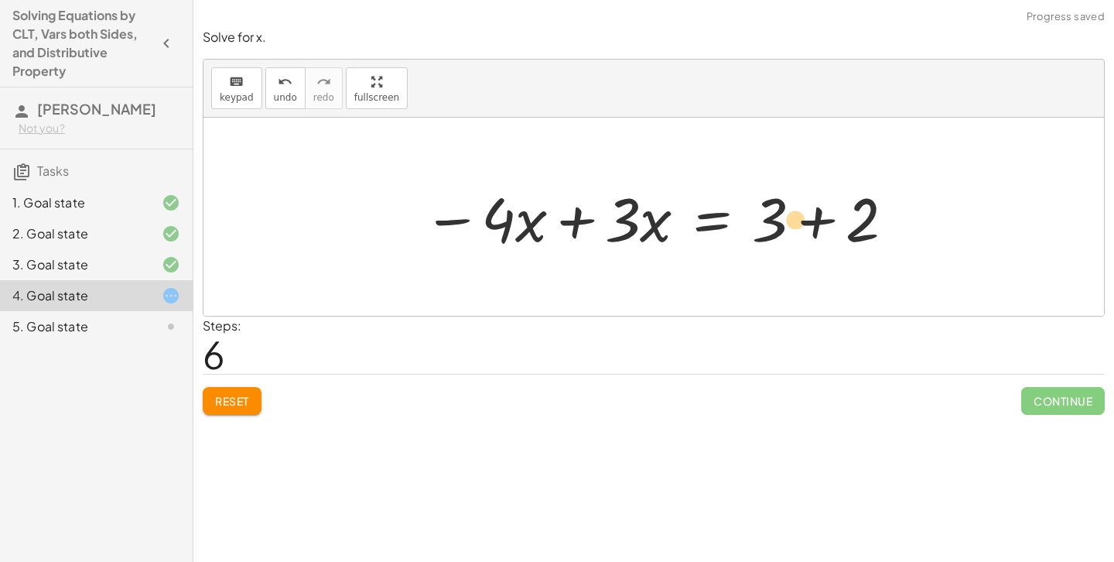
drag, startPoint x: 758, startPoint y: 226, endPoint x: 689, endPoint y: 224, distance: 68.9
click at [689, 224] on div at bounding box center [660, 217] width 488 height 80
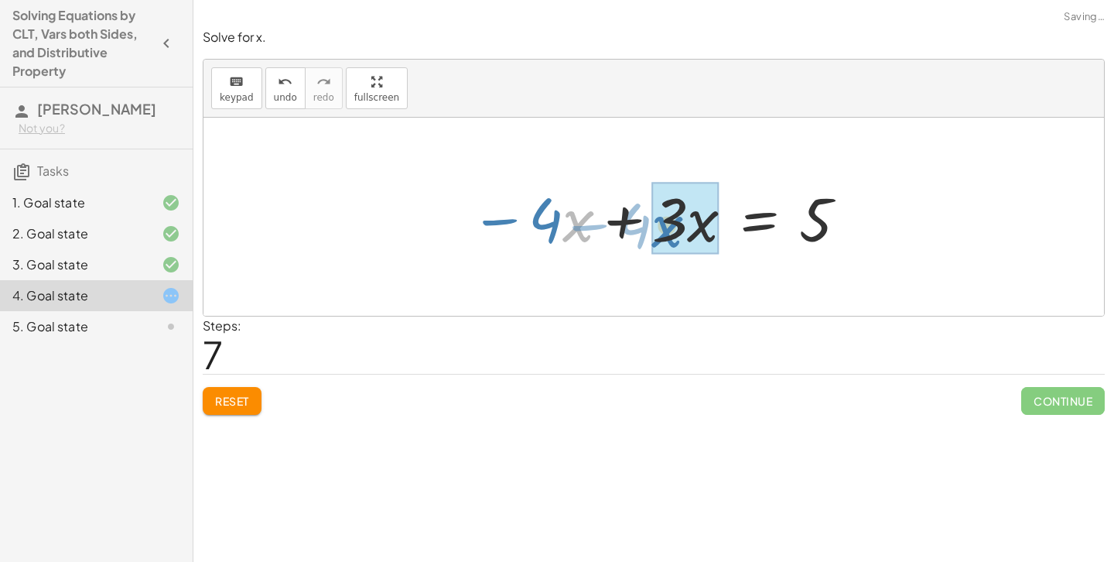
drag, startPoint x: 582, startPoint y: 220, endPoint x: 673, endPoint y: 224, distance: 90.7
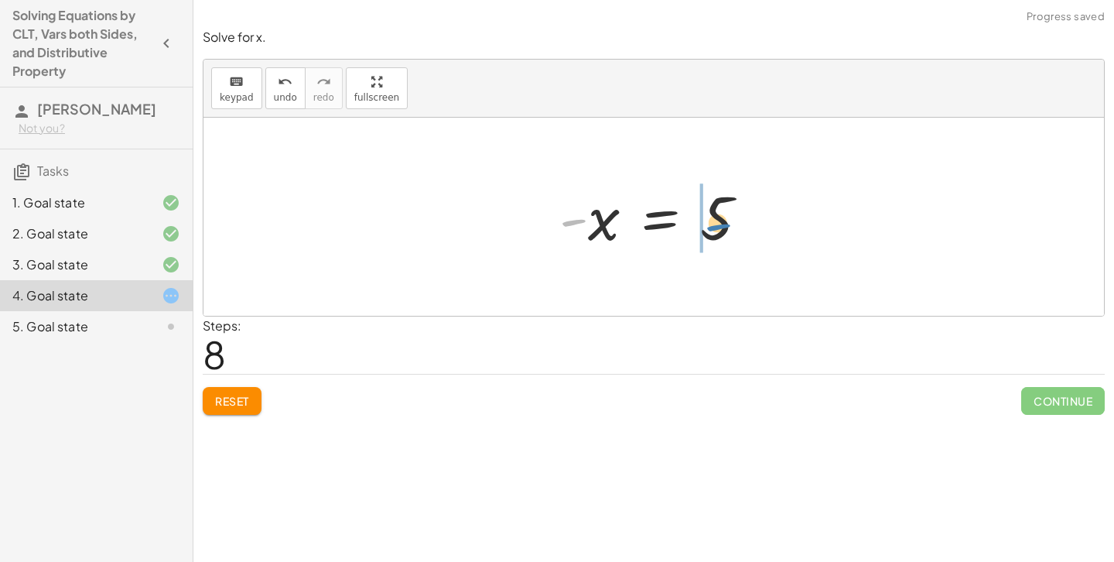
drag, startPoint x: 572, startPoint y: 227, endPoint x: 712, endPoint y: 229, distance: 140.1
click at [712, 229] on div at bounding box center [660, 217] width 217 height 77
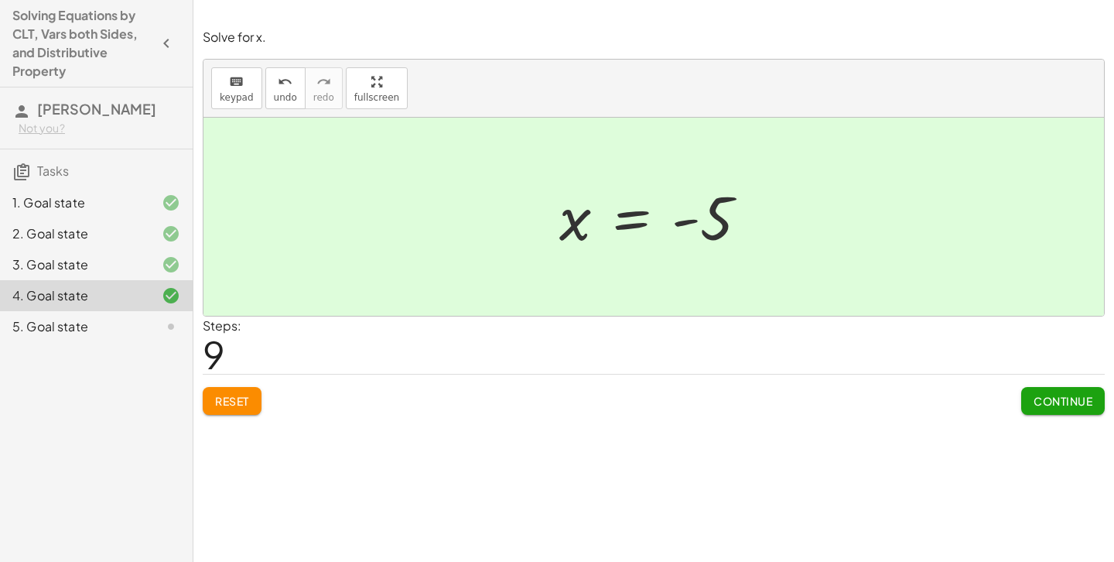
click at [1043, 389] on button "Continue" at bounding box center [1064, 401] width 84 height 28
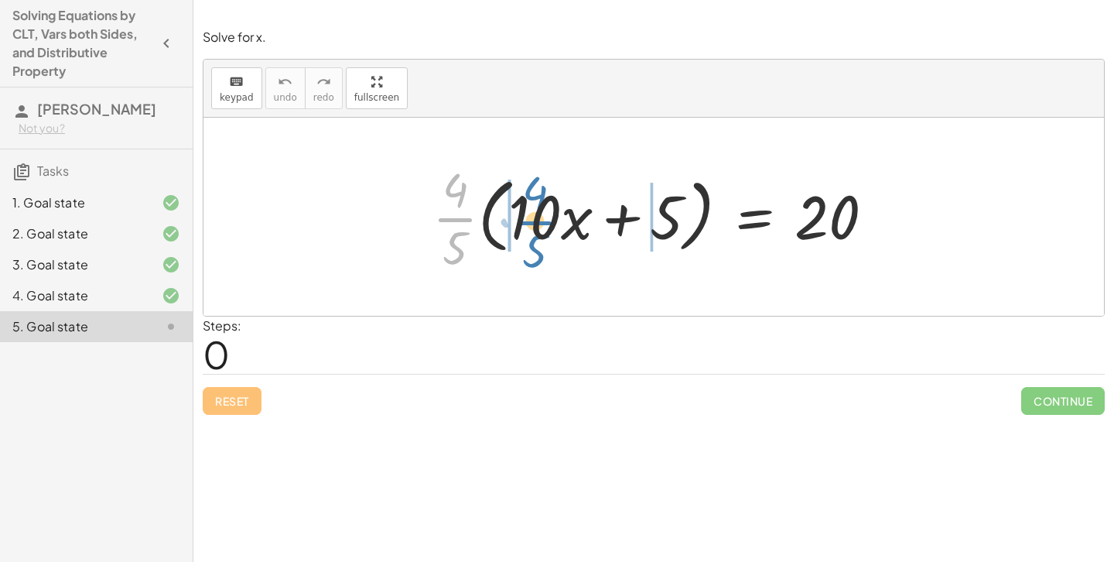
drag, startPoint x: 452, startPoint y: 213, endPoint x: 531, endPoint y: 214, distance: 79.0
click at [531, 214] on div at bounding box center [660, 216] width 470 height 119
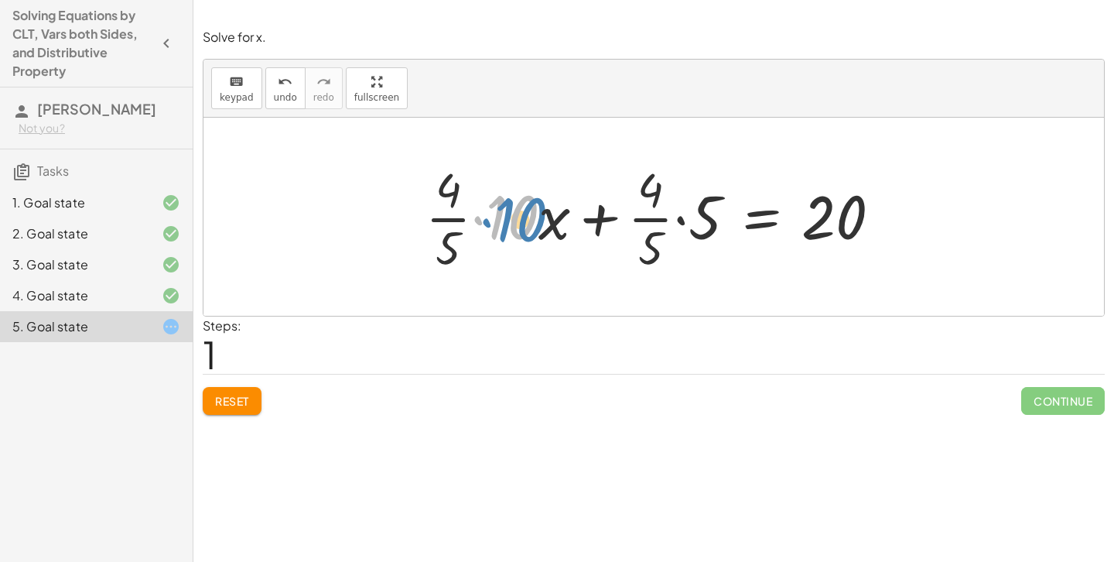
drag, startPoint x: 496, startPoint y: 222, endPoint x: 505, endPoint y: 228, distance: 10.1
click at [505, 228] on div at bounding box center [660, 216] width 484 height 119
drag, startPoint x: 710, startPoint y: 218, endPoint x: 710, endPoint y: 226, distance: 7.8
click at [710, 226] on div at bounding box center [660, 216] width 484 height 119
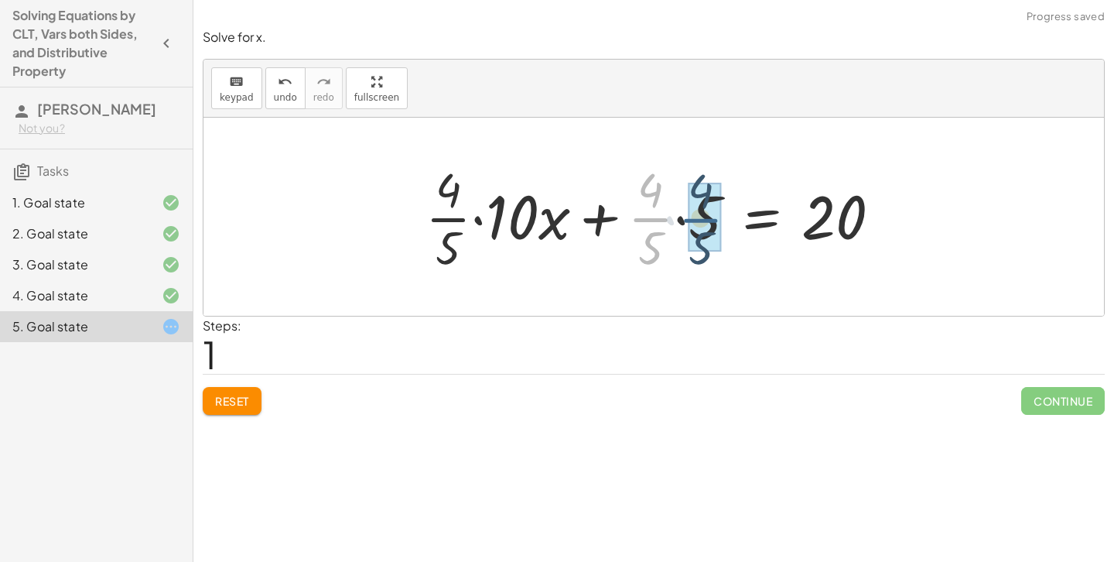
drag, startPoint x: 662, startPoint y: 227, endPoint x: 717, endPoint y: 225, distance: 55.0
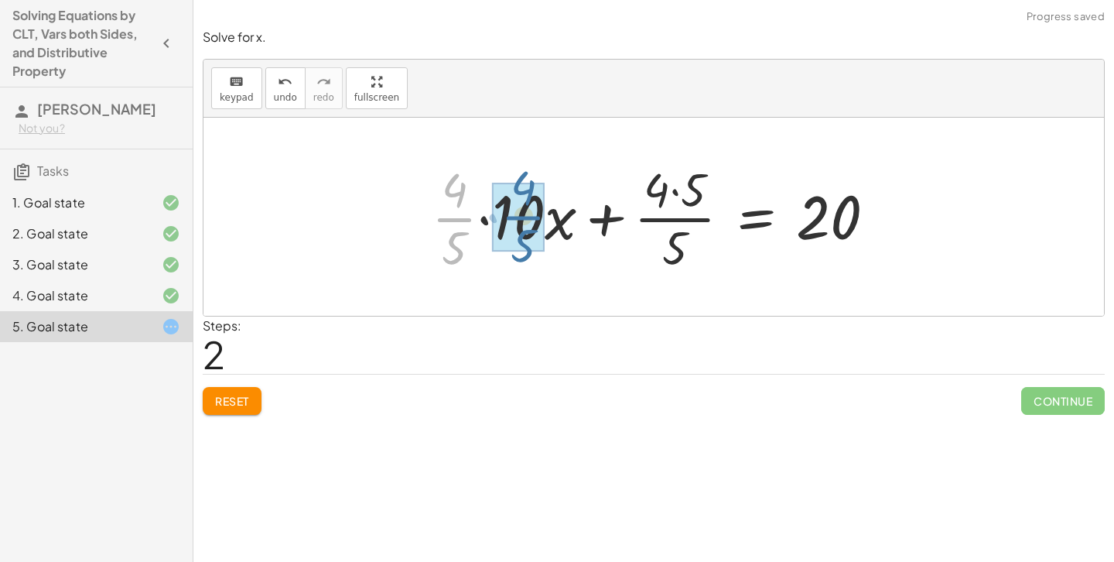
drag, startPoint x: 453, startPoint y: 217, endPoint x: 520, endPoint y: 215, distance: 67.3
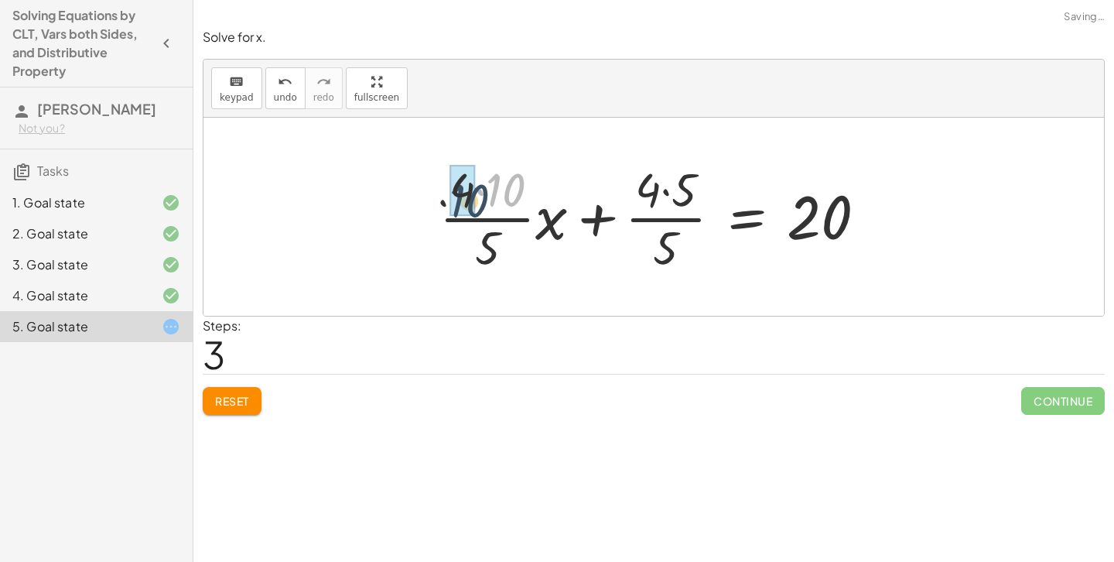
drag, startPoint x: 495, startPoint y: 184, endPoint x: 455, endPoint y: 193, distance: 41.1
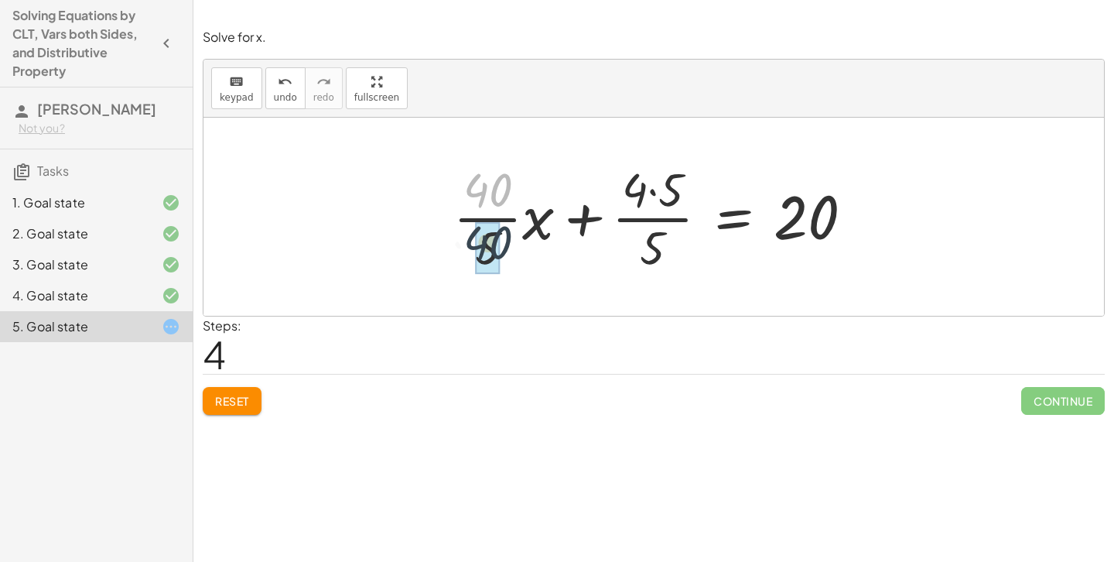
drag, startPoint x: 487, startPoint y: 192, endPoint x: 487, endPoint y: 255, distance: 63.5
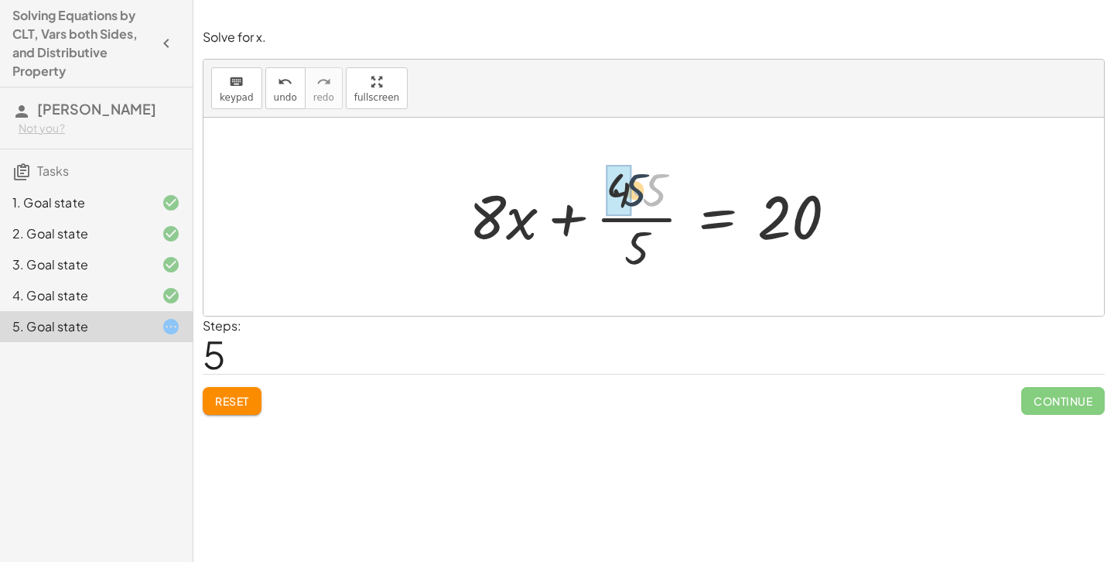
drag, startPoint x: 649, startPoint y: 199, endPoint x: 610, endPoint y: 199, distance: 39.5
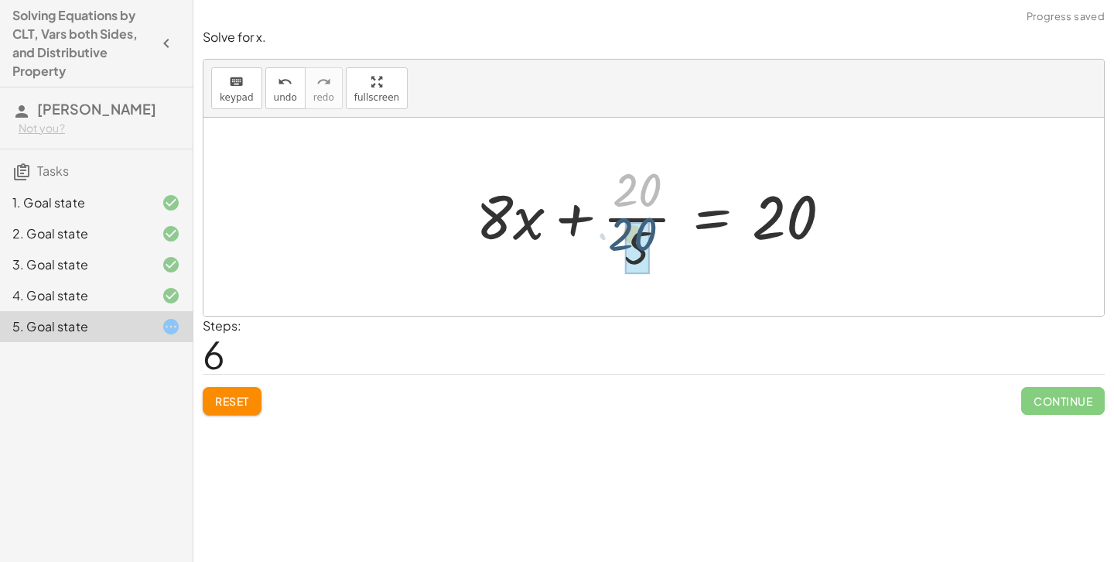
drag, startPoint x: 643, startPoint y: 199, endPoint x: 638, endPoint y: 245, distance: 46.7
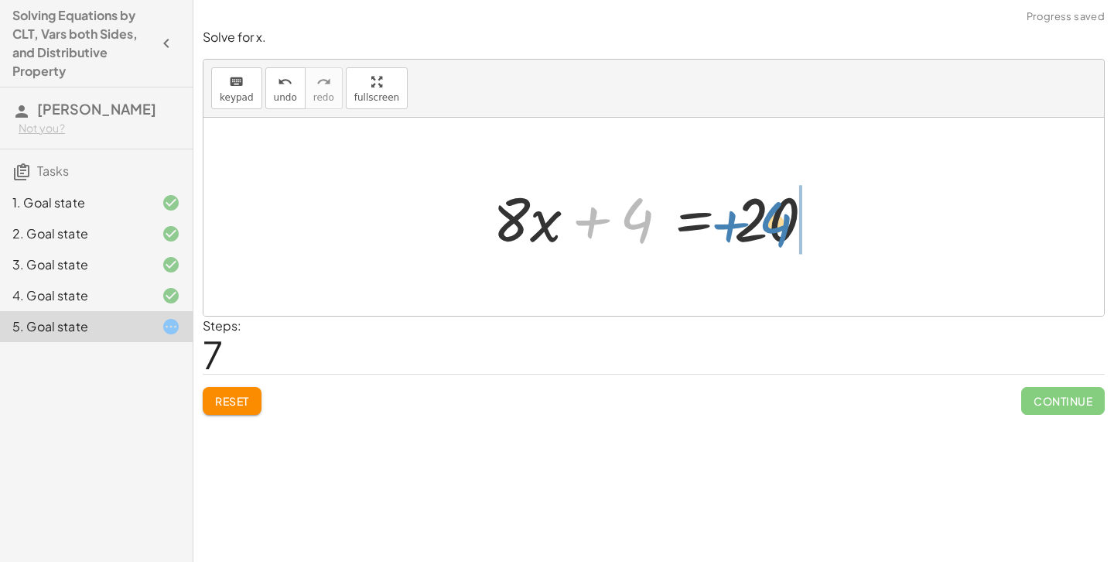
drag, startPoint x: 654, startPoint y: 223, endPoint x: 792, endPoint y: 228, distance: 138.6
click at [792, 228] on div at bounding box center [659, 217] width 349 height 80
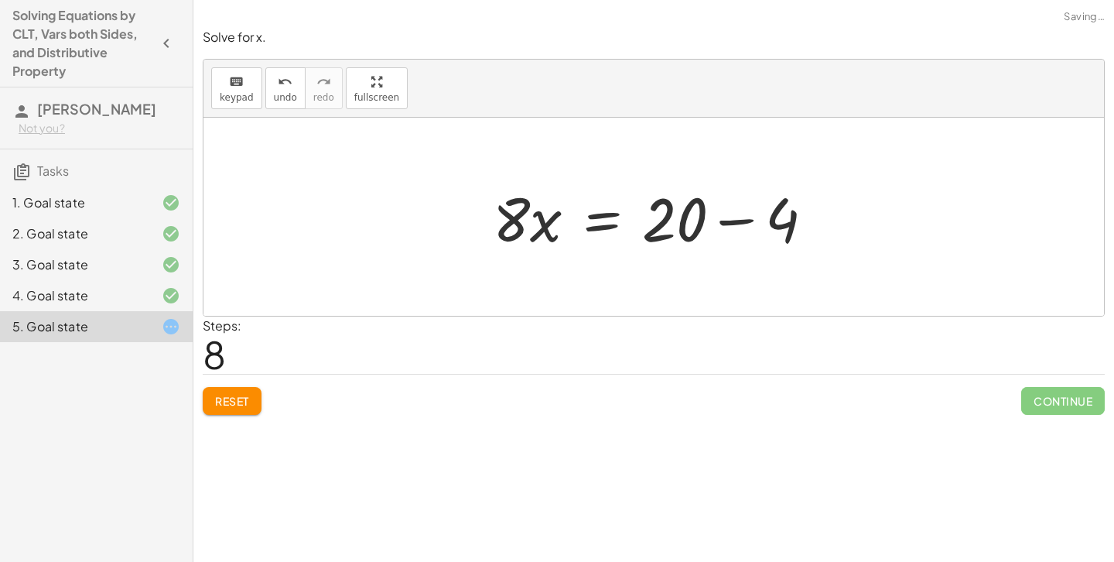
click at [859, 215] on div "· · 4 · 5 · ( + · 10 · x + 5 ) = 20 + · · [DATE] · x + · · 4 · 5 · 5 = 20 + · ·…" at bounding box center [654, 217] width 901 height 198
drag, startPoint x: 781, startPoint y: 217, endPoint x: 676, endPoint y: 215, distance: 104.5
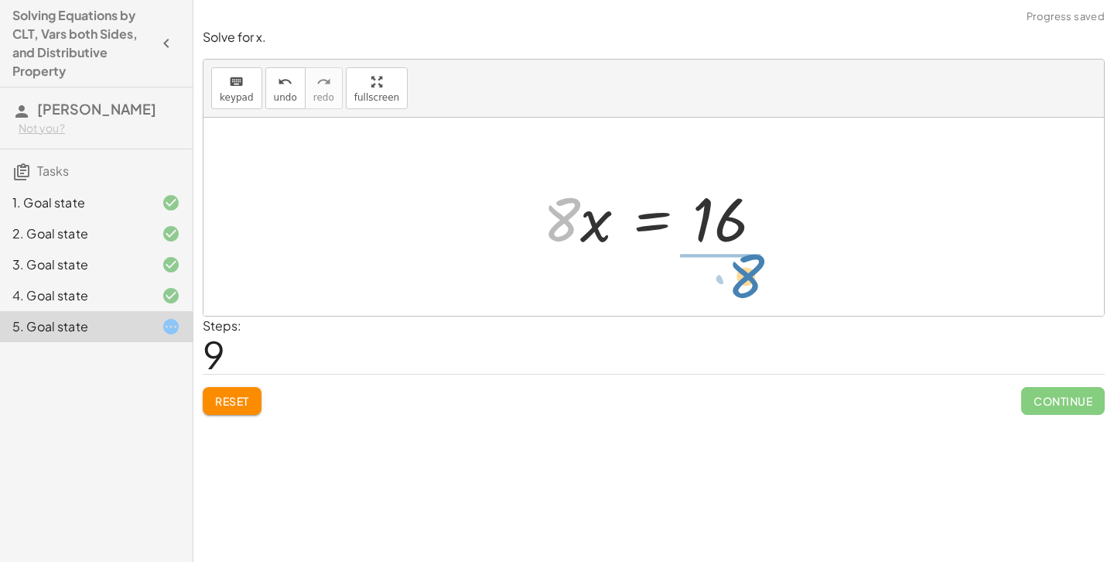
drag, startPoint x: 559, startPoint y: 222, endPoint x: 744, endPoint y: 277, distance: 193.7
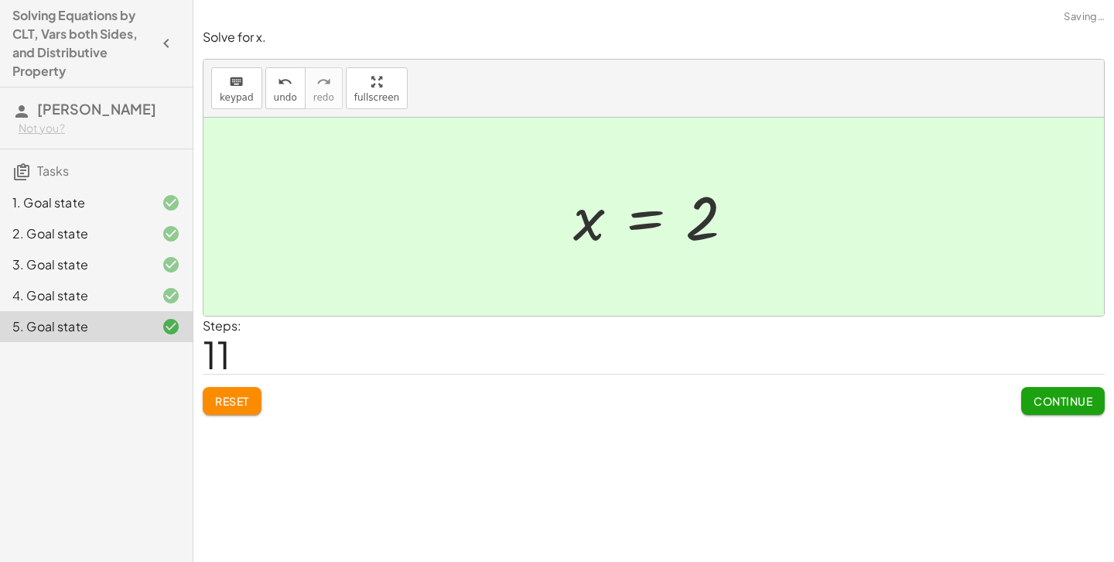
click at [1062, 411] on button "Continue" at bounding box center [1064, 401] width 84 height 28
